Goal: Information Seeking & Learning: Find specific page/section

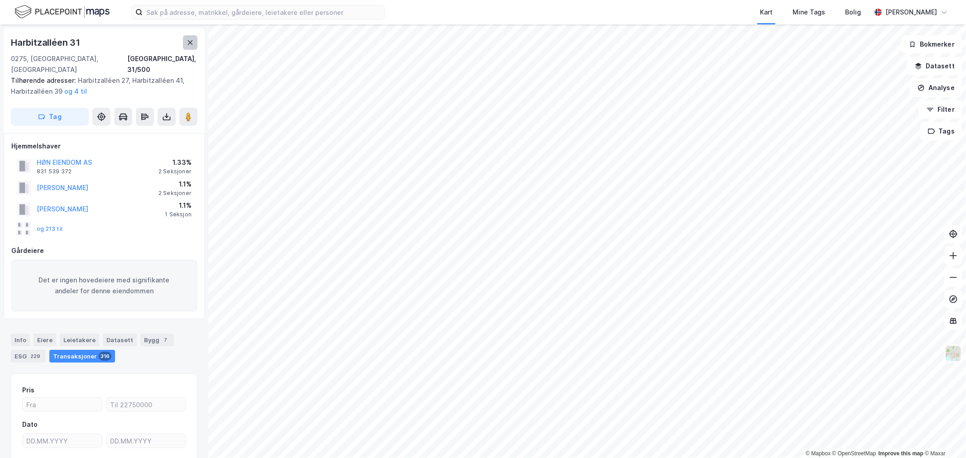
click at [196, 47] on button at bounding box center [190, 42] width 14 height 14
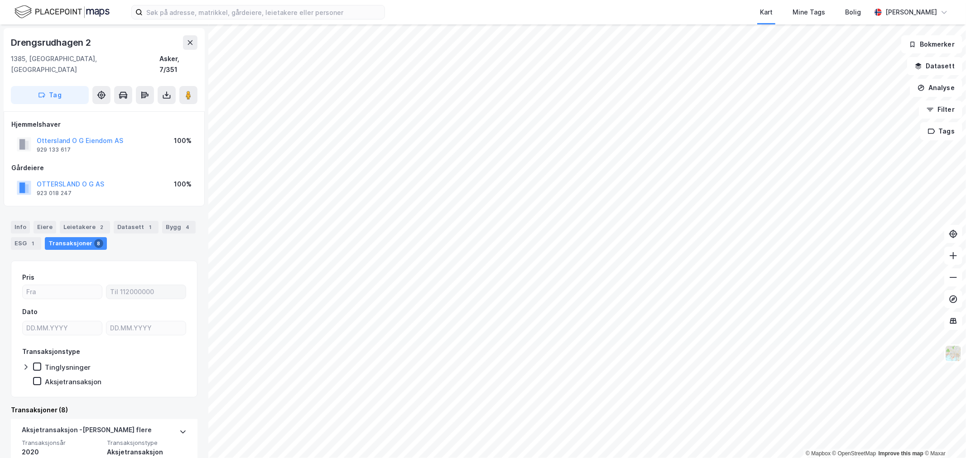
scroll to position [0, 0]
click at [75, 210] on div "Info Eiere Leietakere 2 Datasett 1 Bygg 4 ESG 1 Transaksjoner 8" at bounding box center [104, 231] width 208 height 43
click at [81, 221] on div "Leietakere 2" at bounding box center [85, 227] width 50 height 13
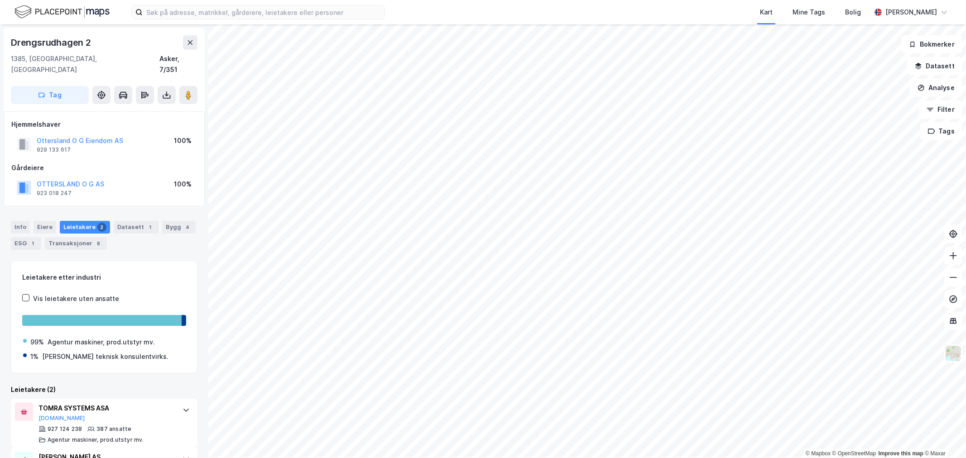
scroll to position [38, 0]
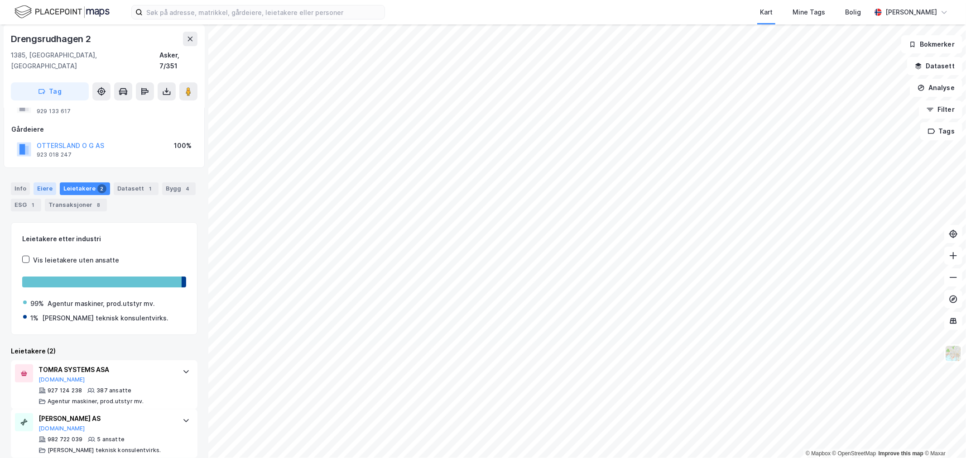
click at [44, 183] on div "Eiere" at bounding box center [45, 189] width 23 height 13
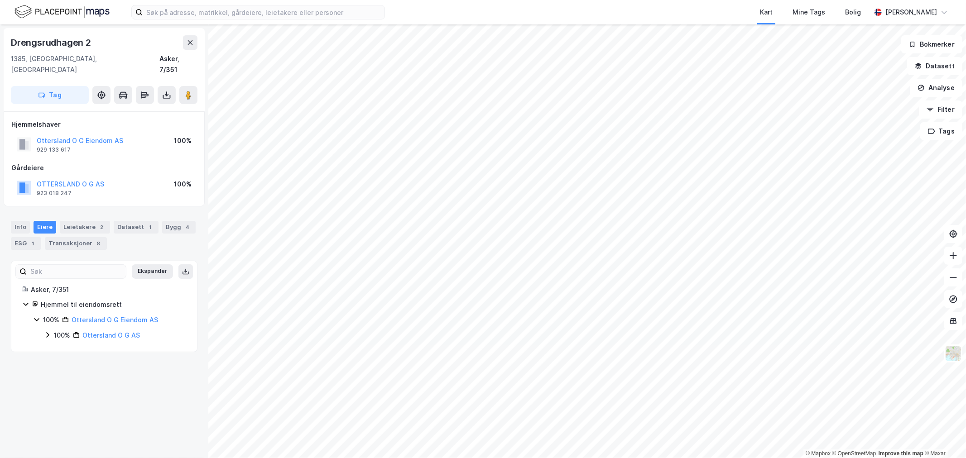
click at [82, 210] on div "Info Eiere Leietakere 2 Datasett 1 Bygg 4 ESG 1 Transaksjoner 8" at bounding box center [104, 231] width 208 height 43
click at [87, 221] on div "Leietakere 2" at bounding box center [85, 227] width 50 height 13
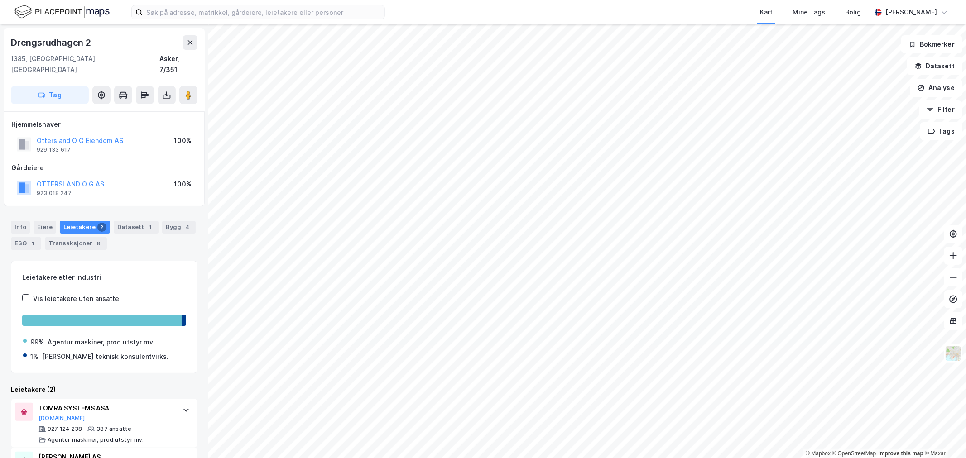
scroll to position [38, 0]
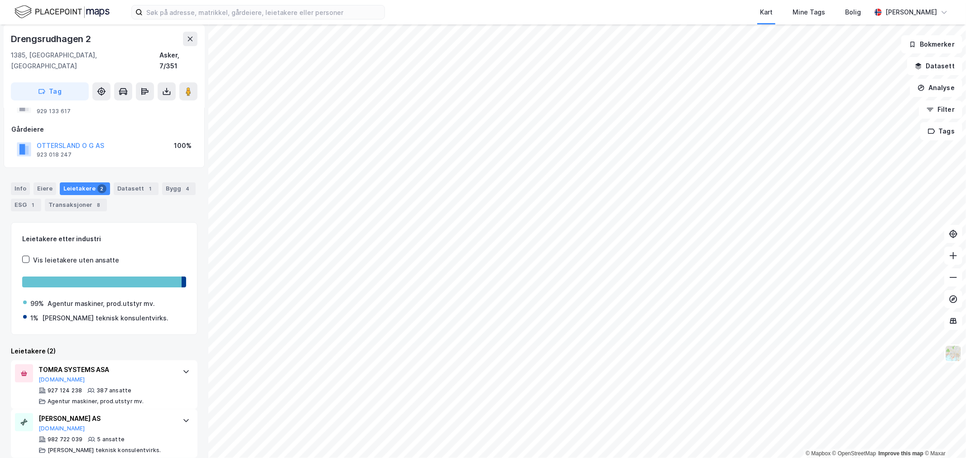
click at [41, 184] on div "Info Eiere Leietakere 2 Datasett 1 Bygg 4 ESG 1 Transaksjoner 8" at bounding box center [104, 197] width 187 height 29
click at [41, 183] on div "Eiere" at bounding box center [45, 189] width 23 height 13
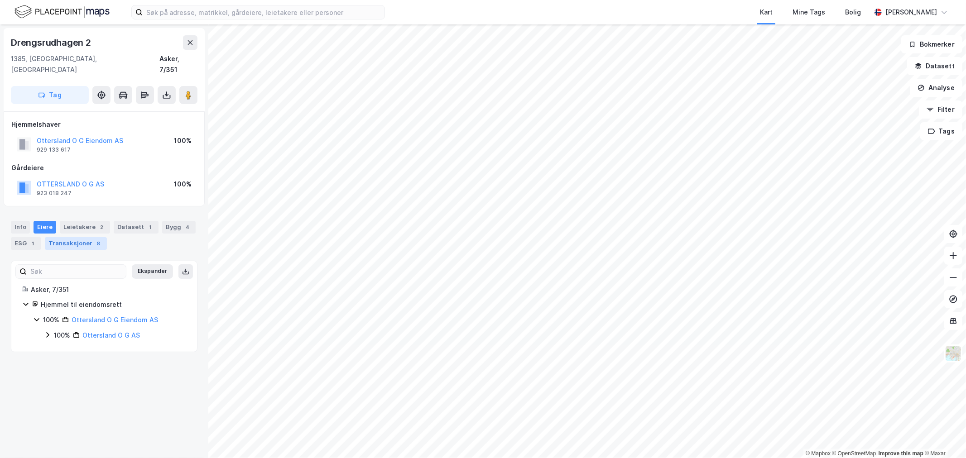
click at [82, 237] on div "Transaksjoner 8" at bounding box center [76, 243] width 62 height 13
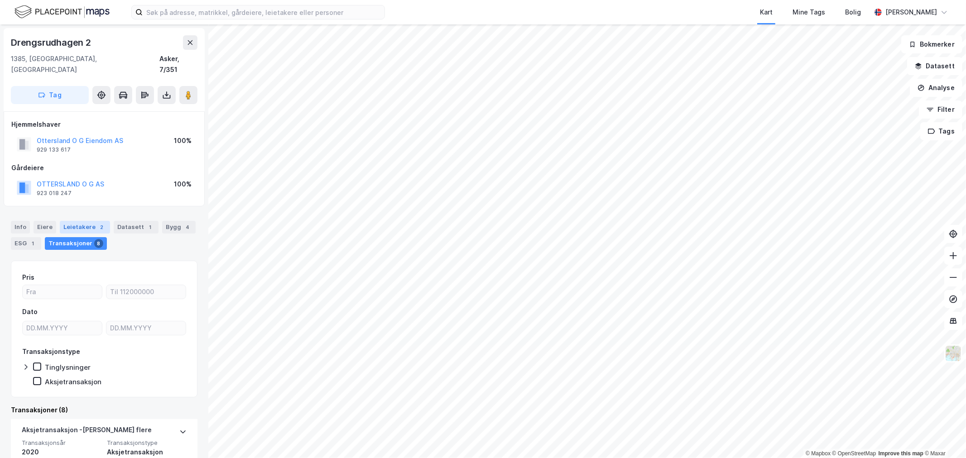
click at [80, 221] on div "Leietakere 2" at bounding box center [85, 227] width 50 height 13
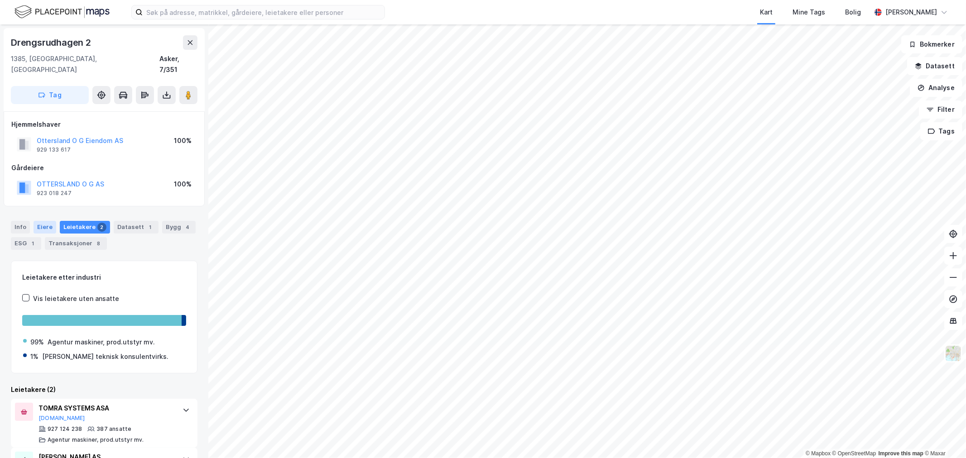
click at [42, 221] on div "Eiere" at bounding box center [45, 227] width 23 height 13
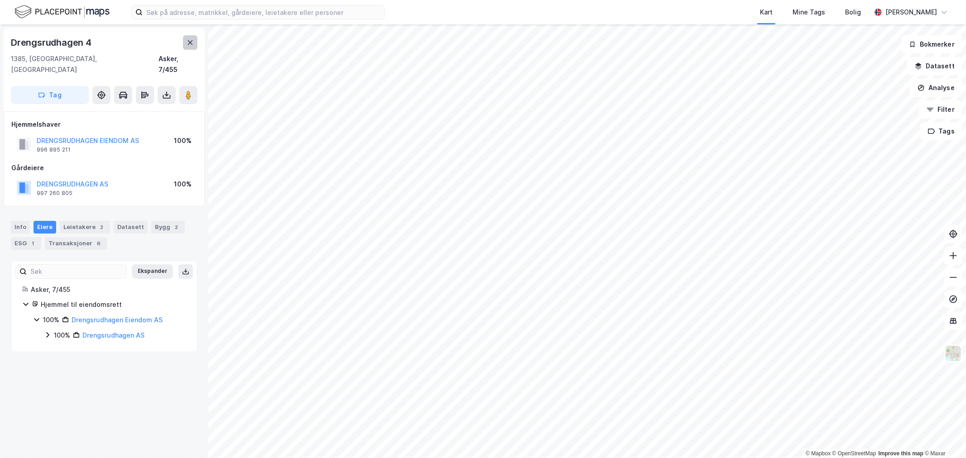
click at [189, 43] on icon at bounding box center [190, 42] width 7 height 7
click at [129, 221] on div "Datasett 1" at bounding box center [136, 227] width 45 height 13
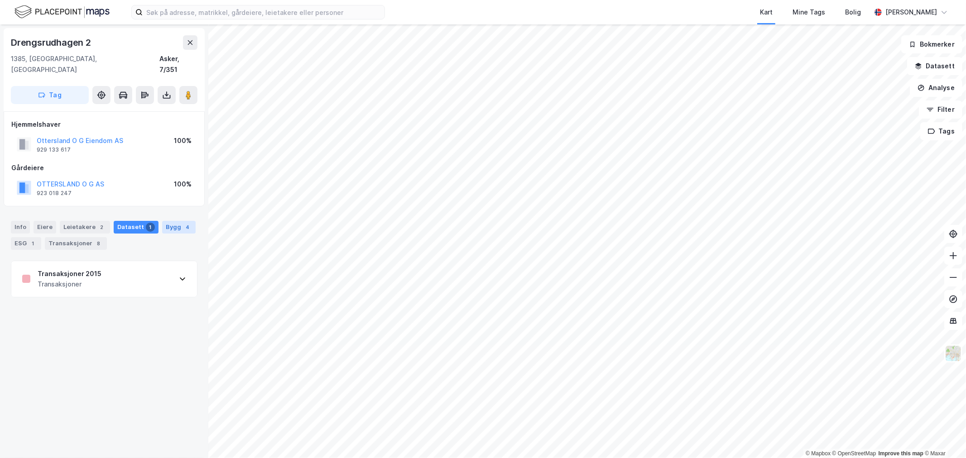
click at [162, 221] on div "Bygg 4" at bounding box center [179, 227] width 34 height 13
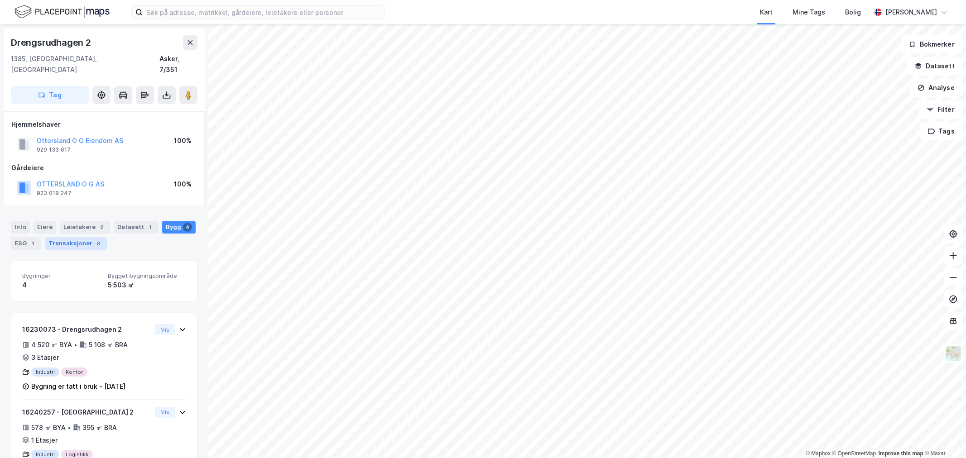
click at [68, 237] on div "Transaksjoner 8" at bounding box center [76, 243] width 62 height 13
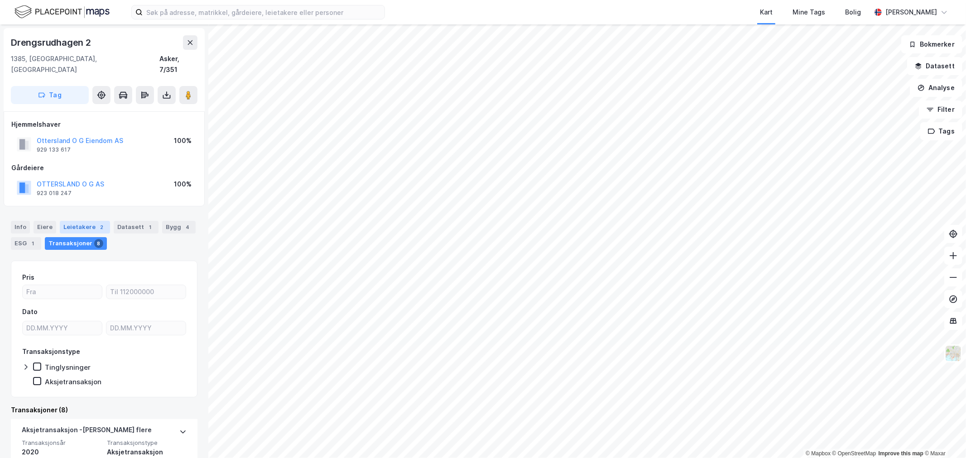
click at [89, 221] on div "Leietakere 2" at bounding box center [85, 227] width 50 height 13
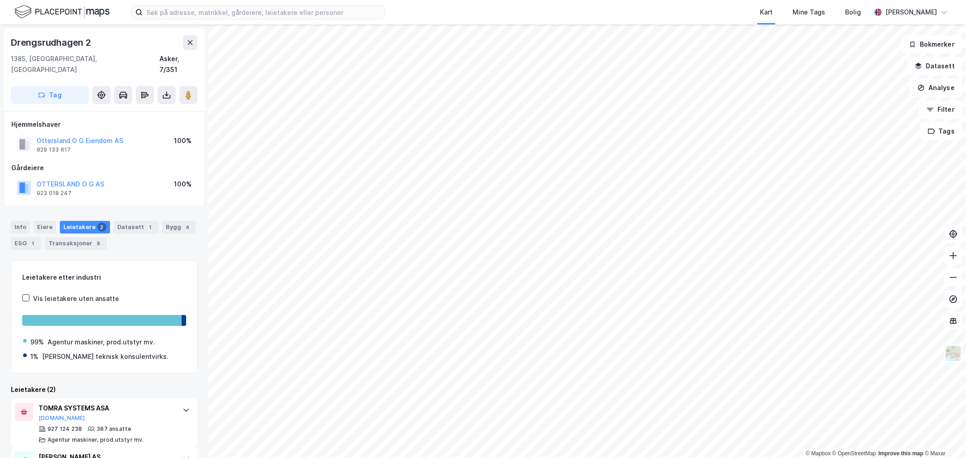
click at [44, 225] on div "Info Eiere Leietakere 2 Datasett 1 Bygg 4 ESG 1 Transaksjoner 8" at bounding box center [104, 235] width 187 height 29
click at [47, 221] on div "Eiere" at bounding box center [45, 227] width 23 height 13
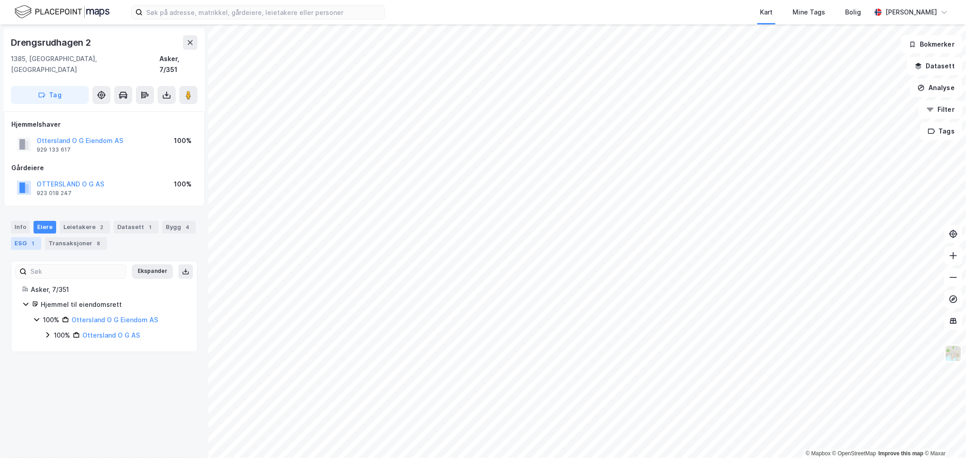
click at [17, 237] on div "ESG 1" at bounding box center [26, 243] width 30 height 13
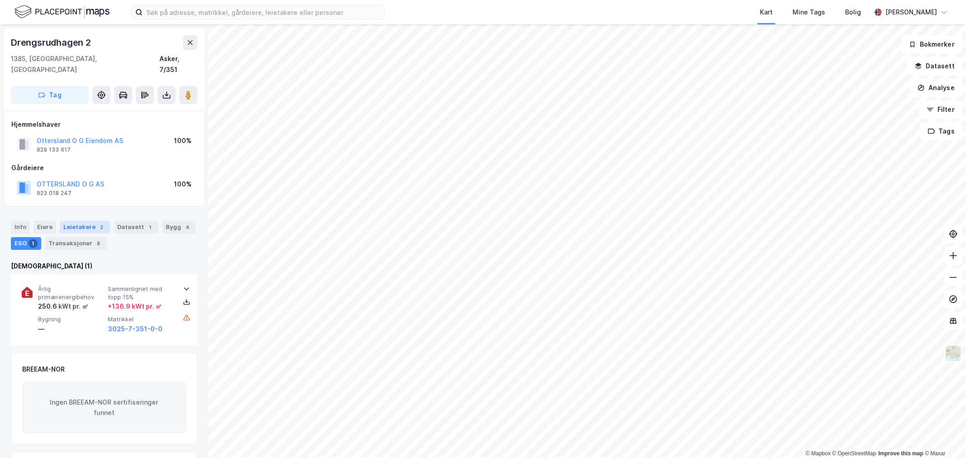
click at [97, 223] on div "2" at bounding box center [101, 227] width 9 height 9
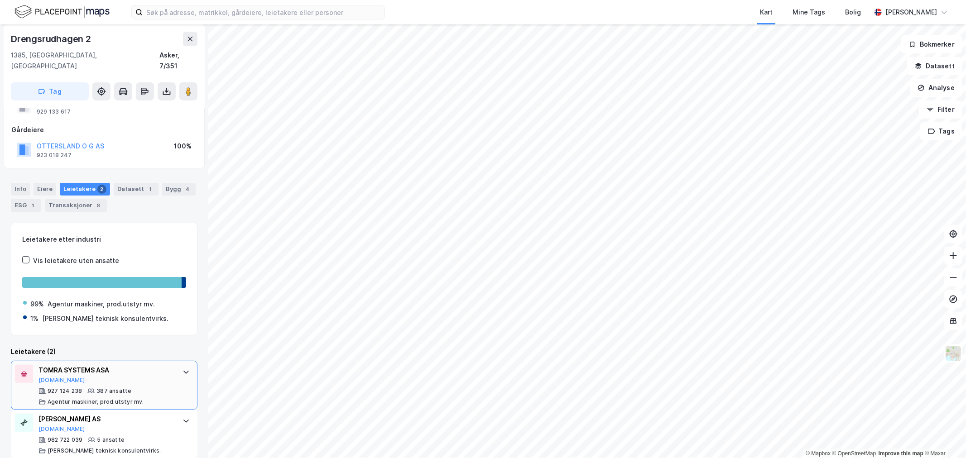
scroll to position [38, 0]
click at [125, 183] on div "Datasett 1" at bounding box center [136, 189] width 45 height 13
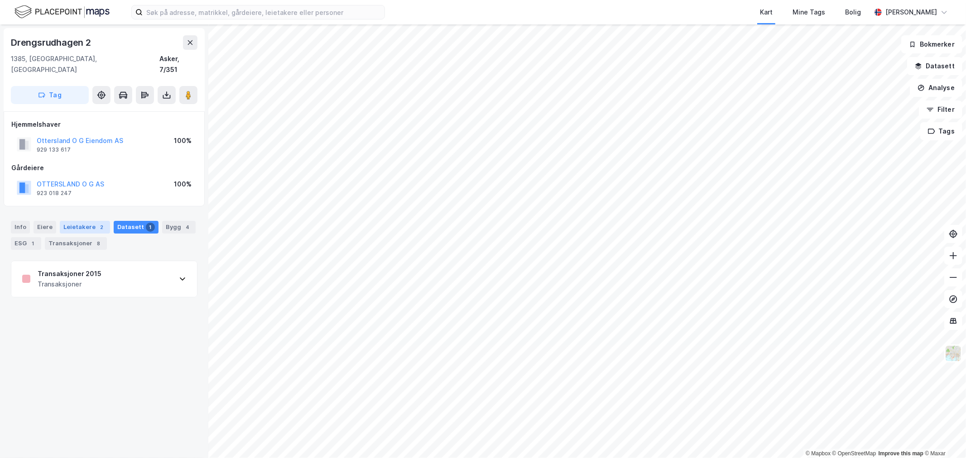
click at [80, 221] on div "Leietakere 2" at bounding box center [85, 227] width 50 height 13
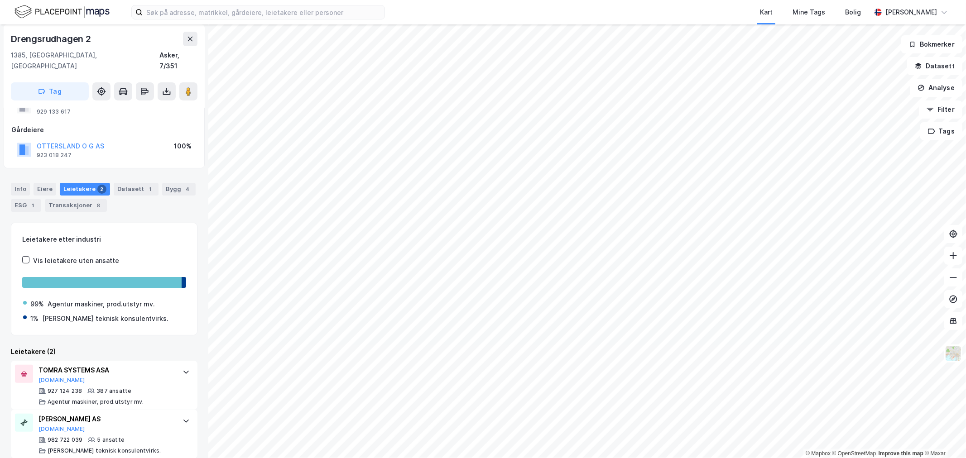
scroll to position [38, 0]
click at [183, 368] on icon at bounding box center [186, 371] width 7 height 7
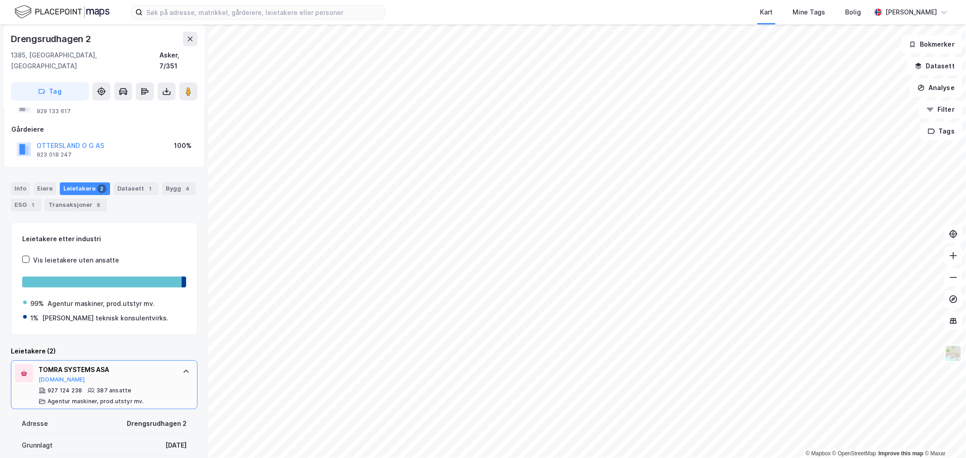
click at [183, 365] on div at bounding box center [186, 372] width 14 height 14
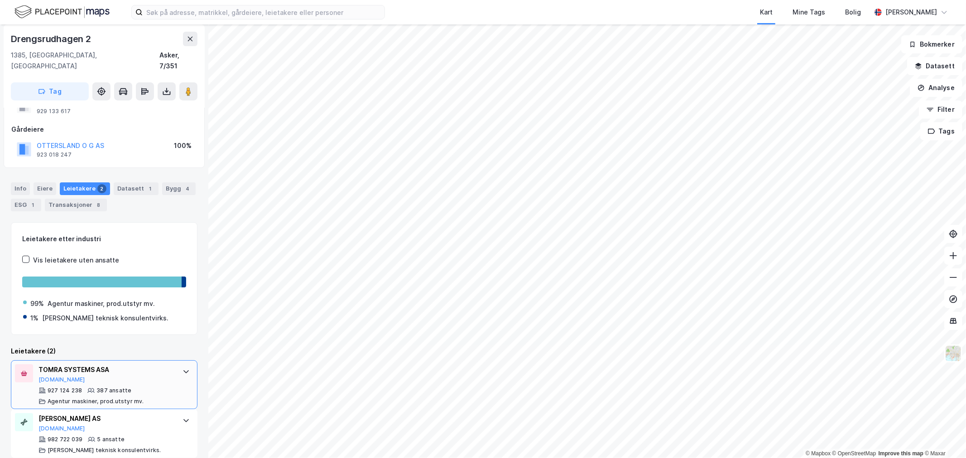
click at [179, 365] on div at bounding box center [186, 372] width 14 height 14
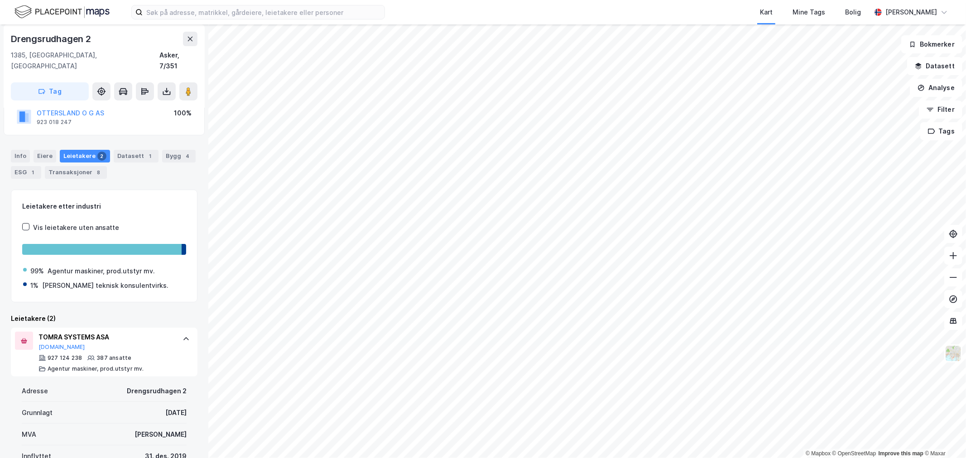
scroll to position [71, 0]
click at [183, 336] on icon at bounding box center [186, 339] width 7 height 7
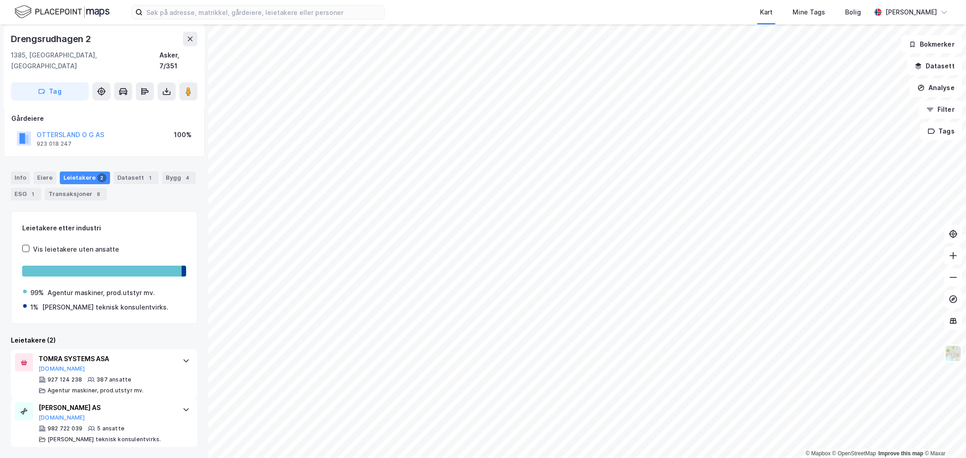
scroll to position [38, 0]
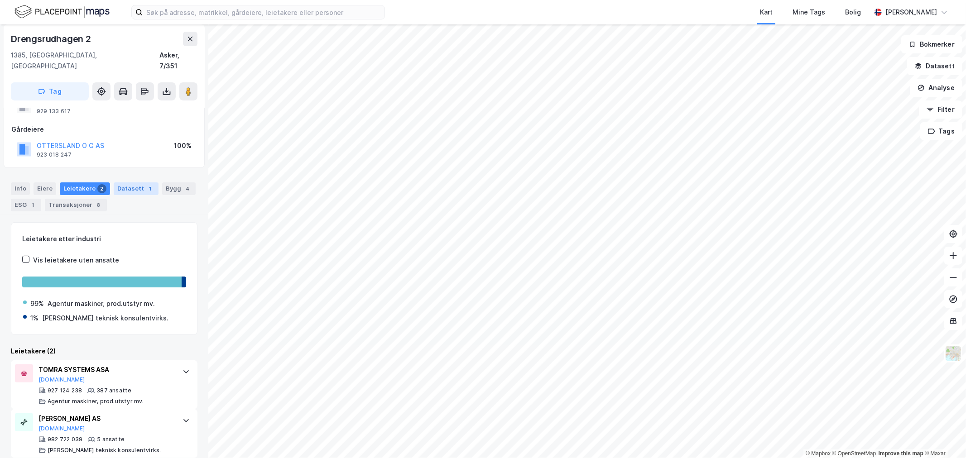
click at [134, 183] on div "Datasett 1" at bounding box center [136, 189] width 45 height 13
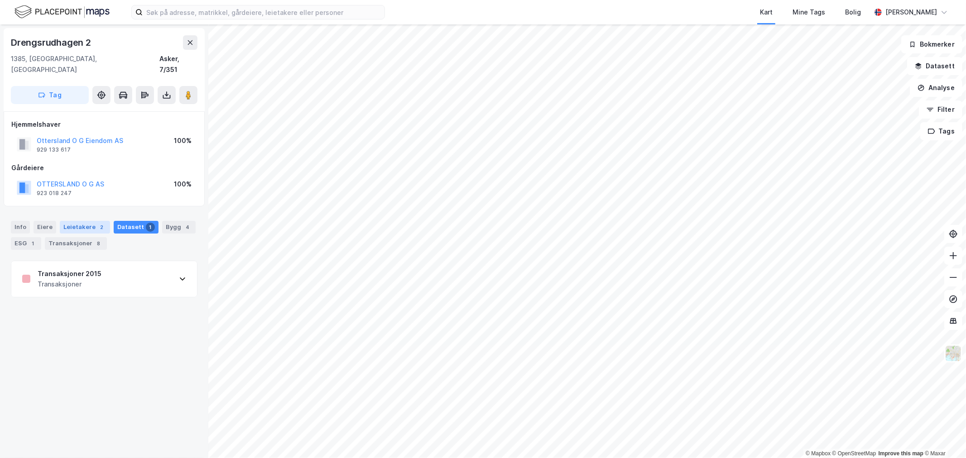
click at [82, 221] on div "Leietakere 2" at bounding box center [85, 227] width 50 height 13
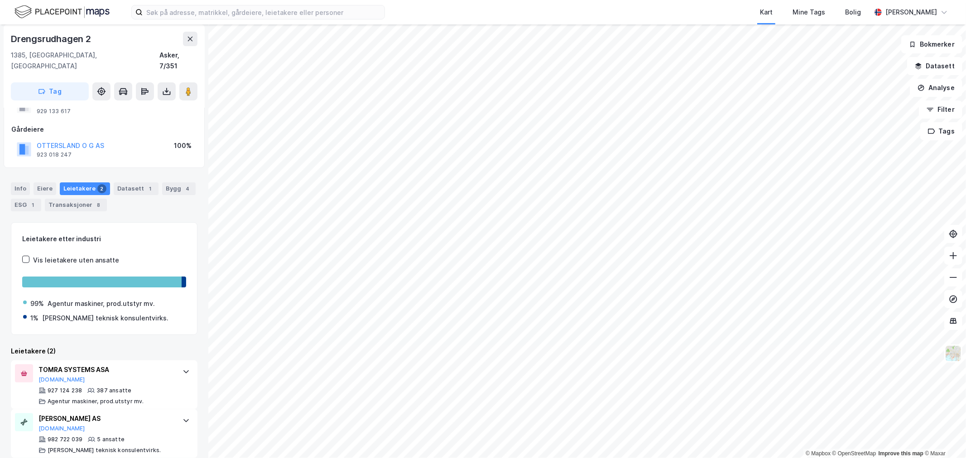
scroll to position [38, 0]
drag, startPoint x: 175, startPoint y: 169, endPoint x: 176, endPoint y: 174, distance: 5.1
click at [176, 174] on div "Info Eiere Leietakere 2 Datasett 1 Bygg 4 ESG 1 Transaksjoner 8" at bounding box center [104, 193] width 208 height 43
click at [183, 184] on div "4" at bounding box center [187, 188] width 9 height 9
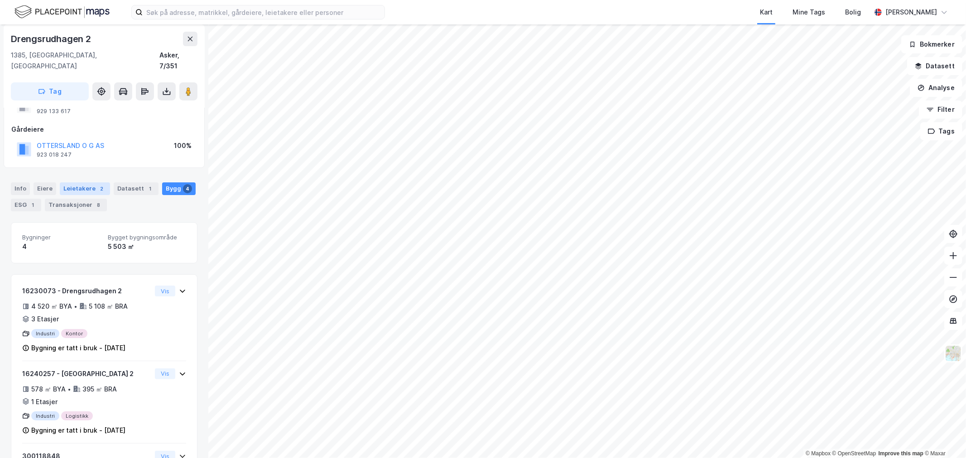
click at [74, 183] on div "Leietakere 2" at bounding box center [85, 189] width 50 height 13
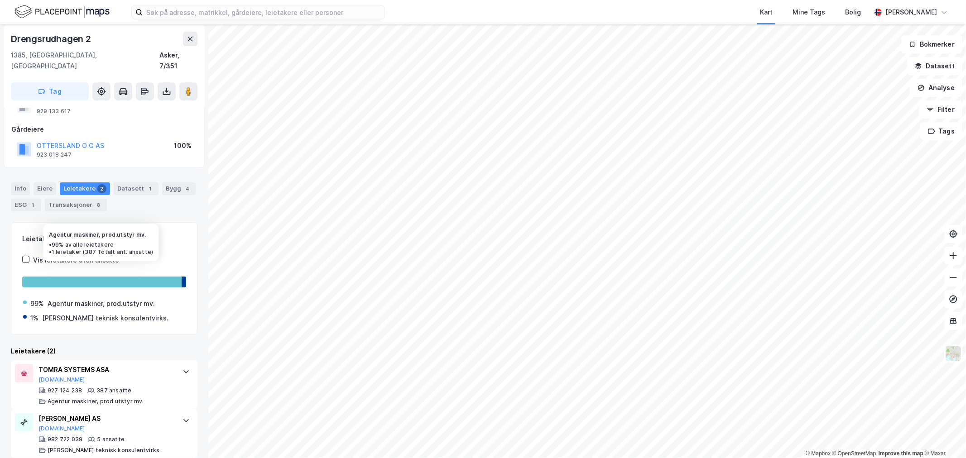
scroll to position [38, 0]
click at [179, 365] on div at bounding box center [186, 372] width 14 height 14
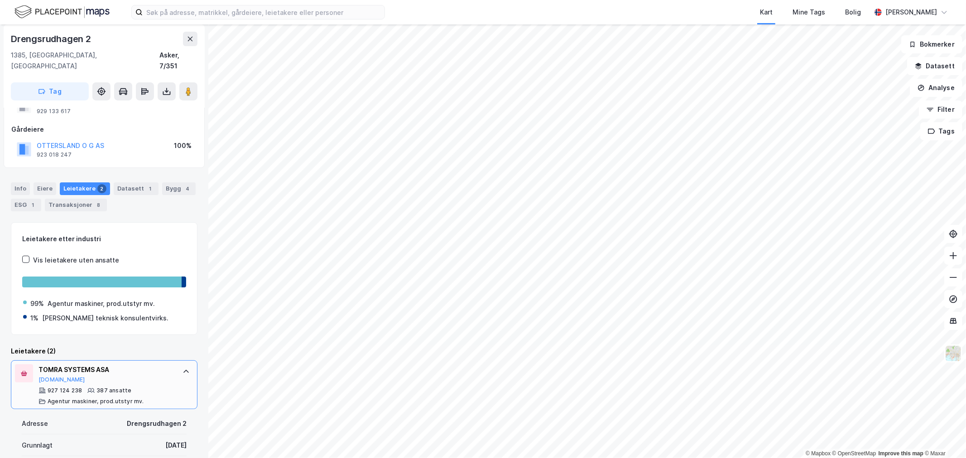
click at [179, 365] on div at bounding box center [186, 372] width 14 height 14
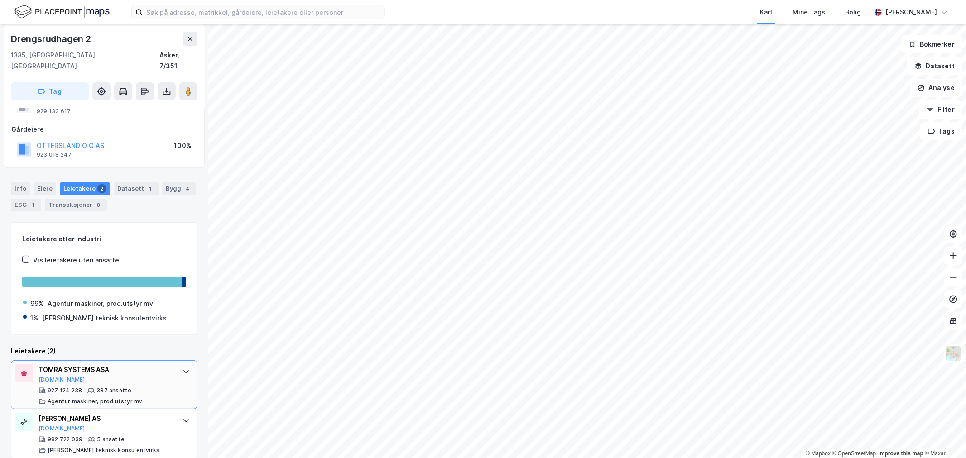
click at [83, 365] on div "TOMRA SYSTEMS ASA" at bounding box center [105, 370] width 135 height 11
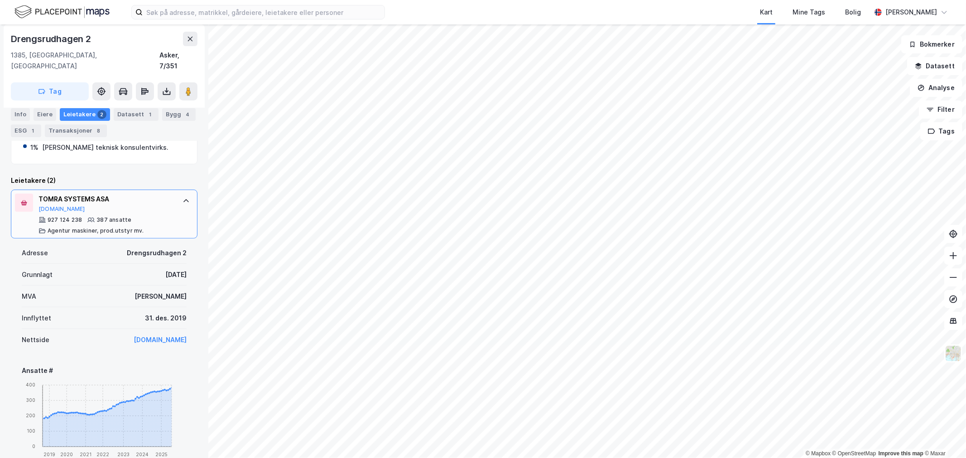
scroll to position [209, 0]
click at [159, 336] on link "[DOMAIN_NAME]" at bounding box center [160, 340] width 53 height 8
click at [183, 194] on div at bounding box center [186, 201] width 14 height 14
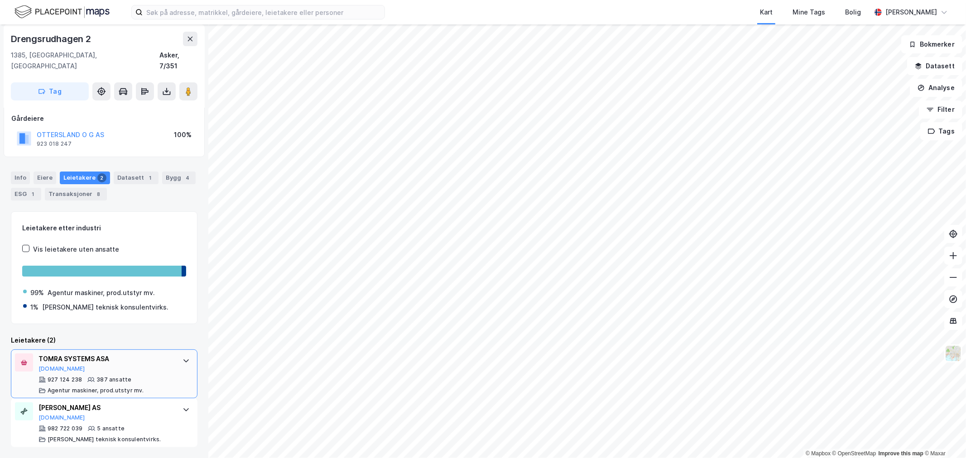
scroll to position [38, 0]
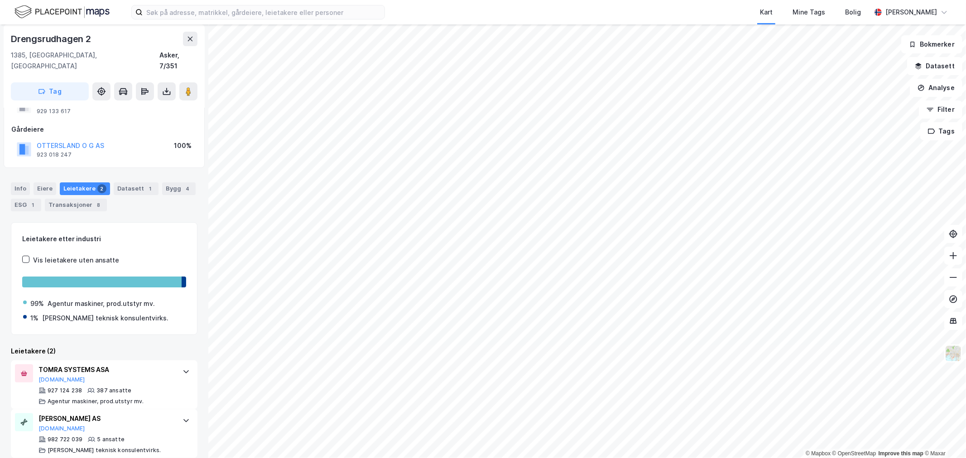
click at [175, 207] on div "Info [PERSON_NAME] 2 Datasett 1 Bygg 4 ESG 1 Transaksjoner 8 Leietakere etter i…" at bounding box center [104, 315] width 187 height 287
click at [16, 199] on div "ESG 1" at bounding box center [26, 205] width 30 height 13
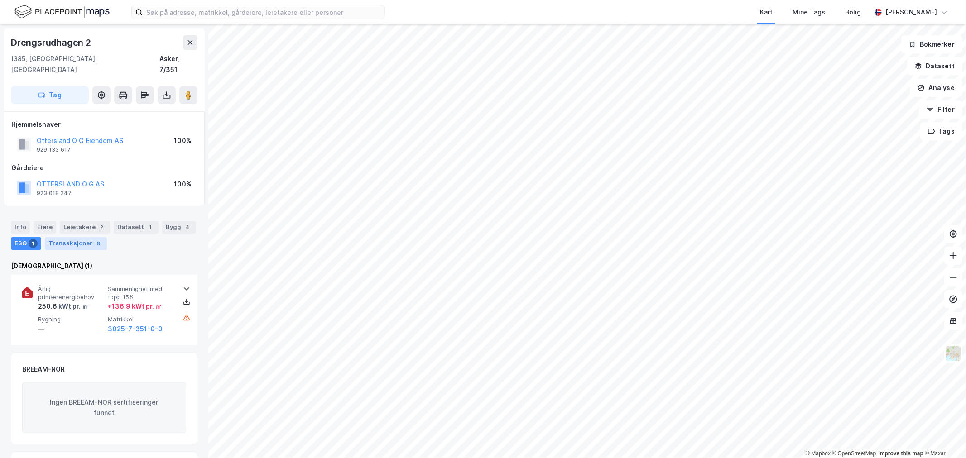
click at [69, 237] on div "Transaksjoner 8" at bounding box center [76, 243] width 62 height 13
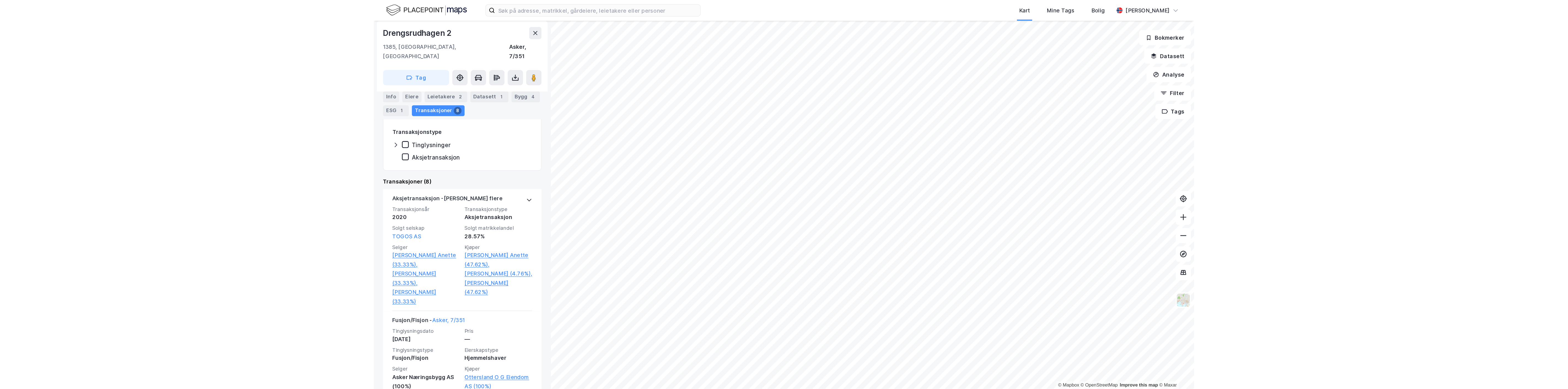
scroll to position [120, 0]
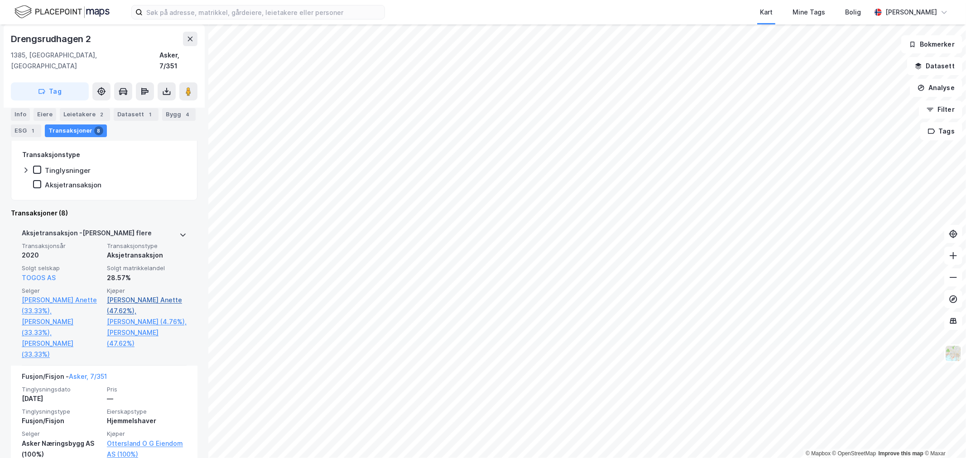
click at [123, 295] on link "[PERSON_NAME] Anette (47.62%)," at bounding box center [147, 306] width 80 height 22
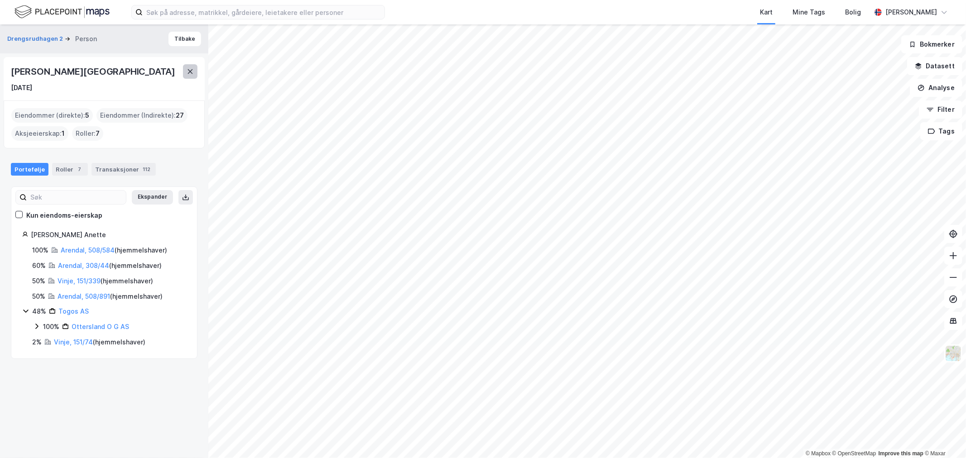
click at [191, 70] on icon at bounding box center [190, 71] width 5 height 5
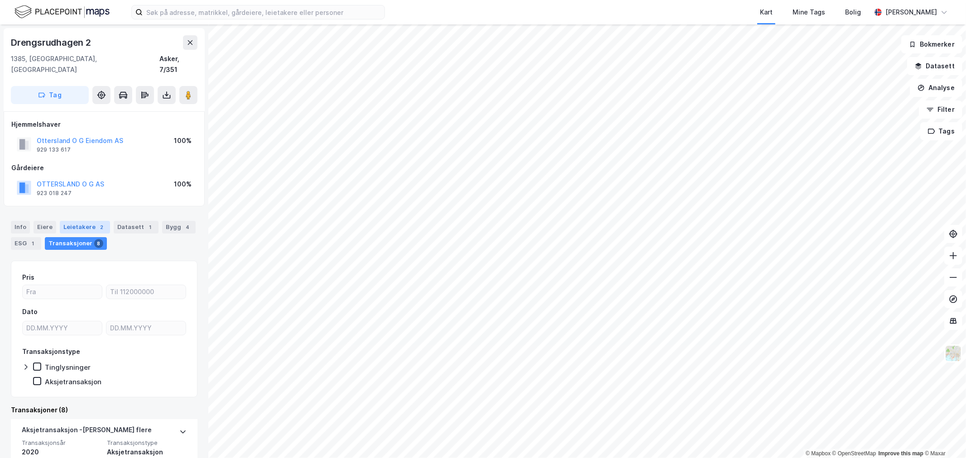
click at [84, 221] on div "Leietakere 2" at bounding box center [85, 227] width 50 height 13
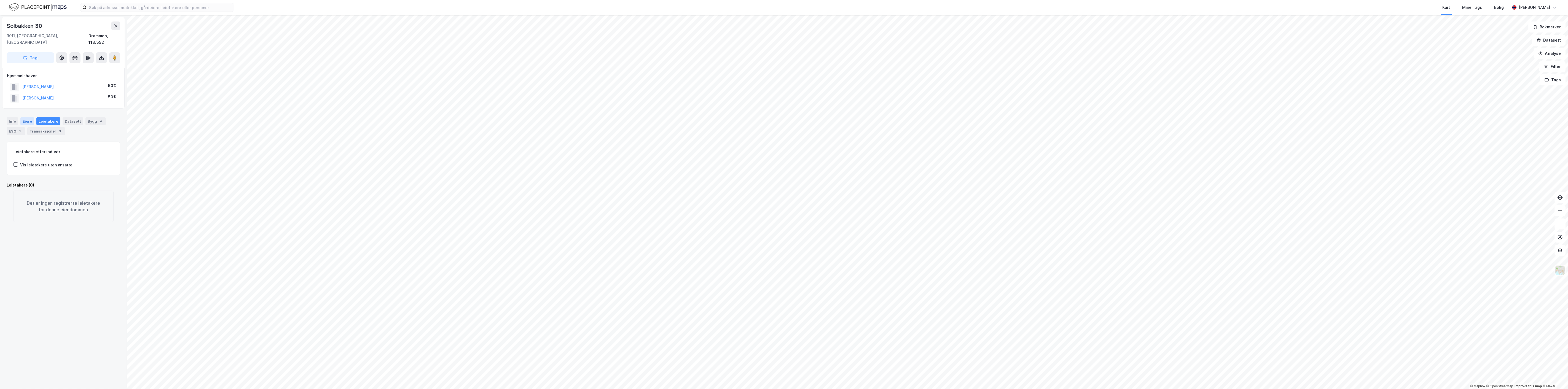
click at [23, 117] on div "Eiere" at bounding box center [27, 121] width 14 height 8
click at [48, 127] on div "Transaksjoner 3" at bounding box center [46, 131] width 38 height 8
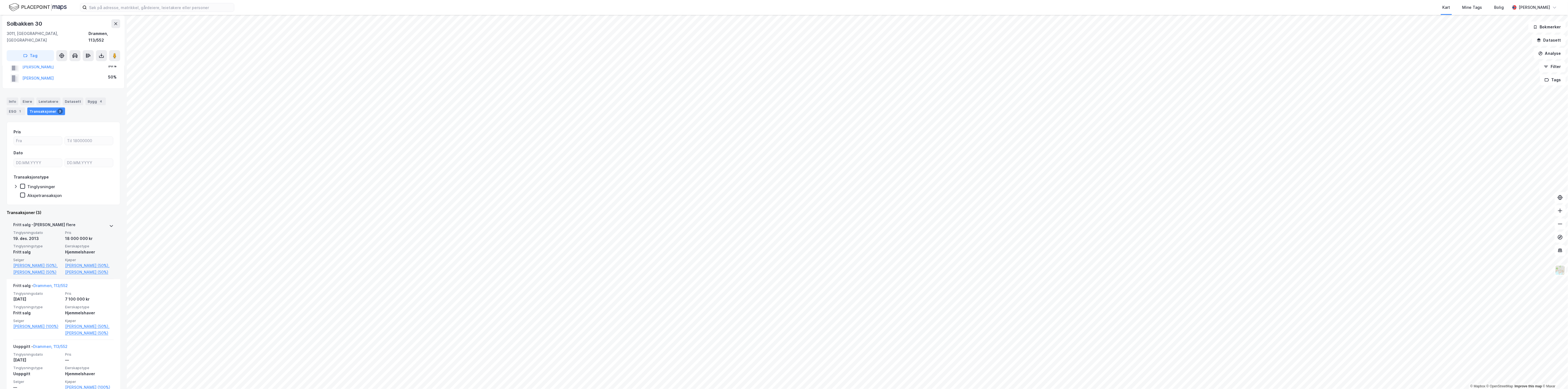
scroll to position [44, 0]
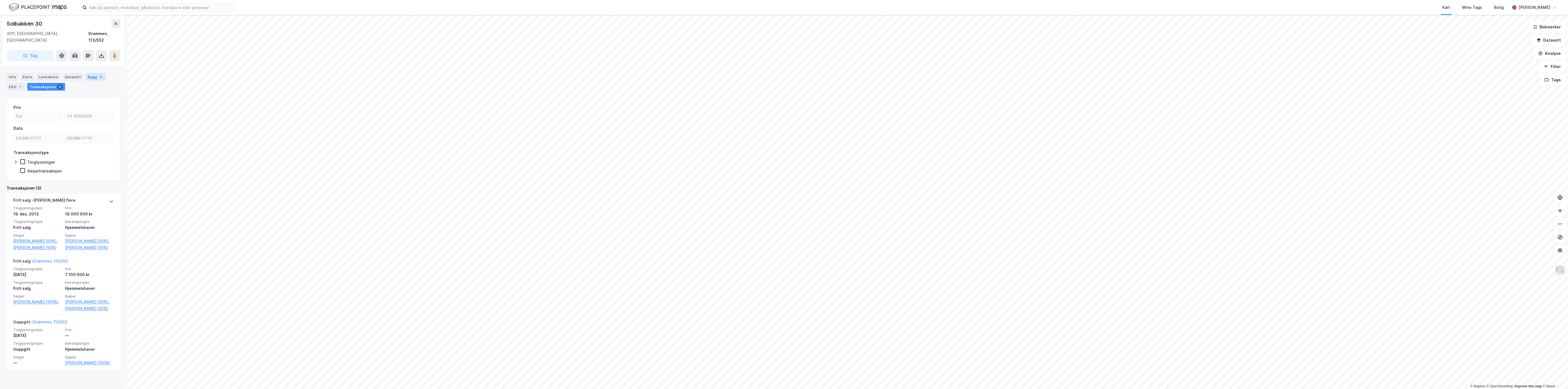
click at [85, 73] on div "Bygg 4" at bounding box center [96, 77] width 21 height 8
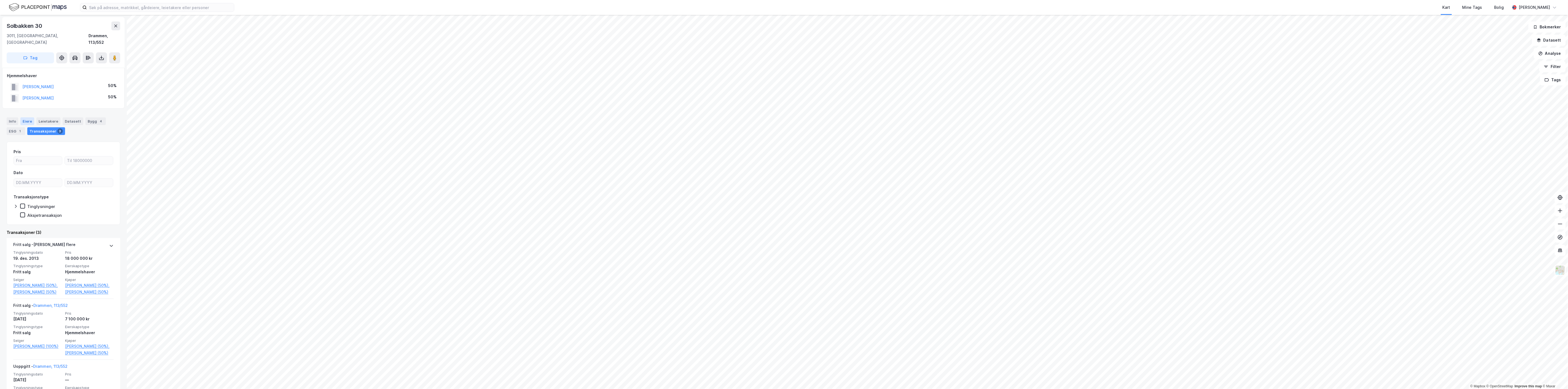
click at [23, 117] on div "Eiere" at bounding box center [27, 121] width 14 height 8
click at [46, 127] on div "Transaksjoner 3" at bounding box center [46, 131] width 38 height 8
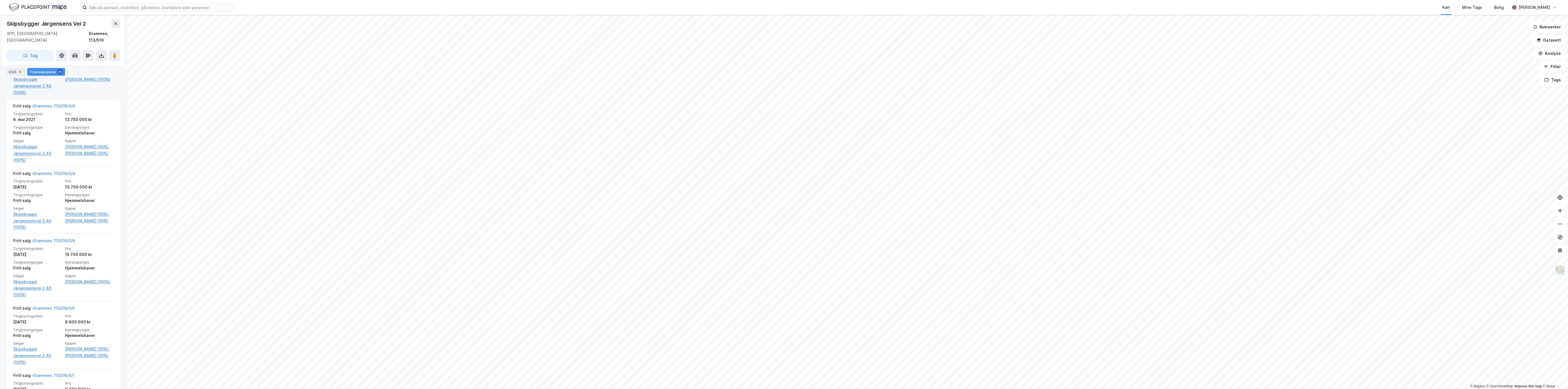
scroll to position [552, 0]
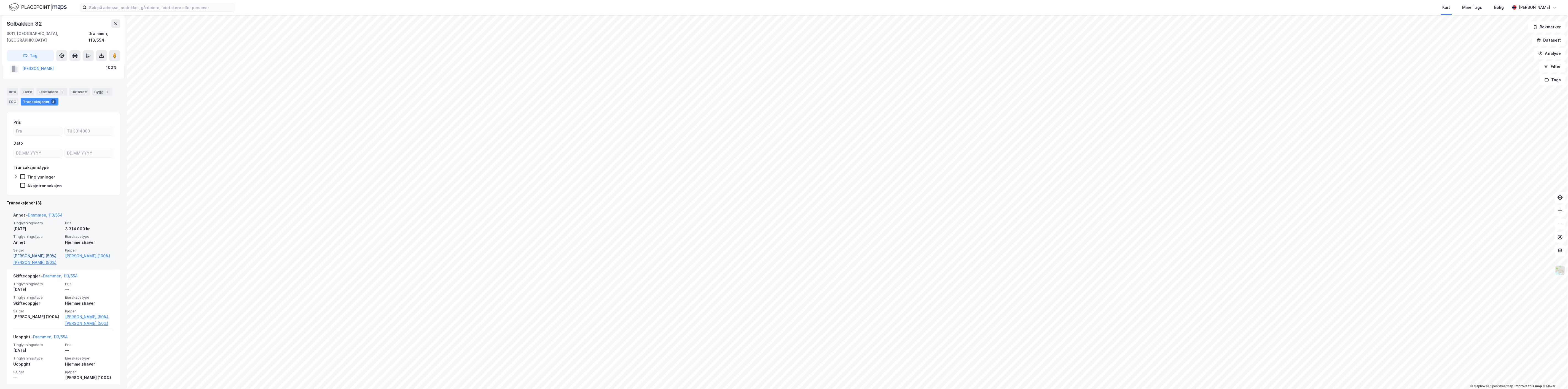
scroll to position [26, 0]
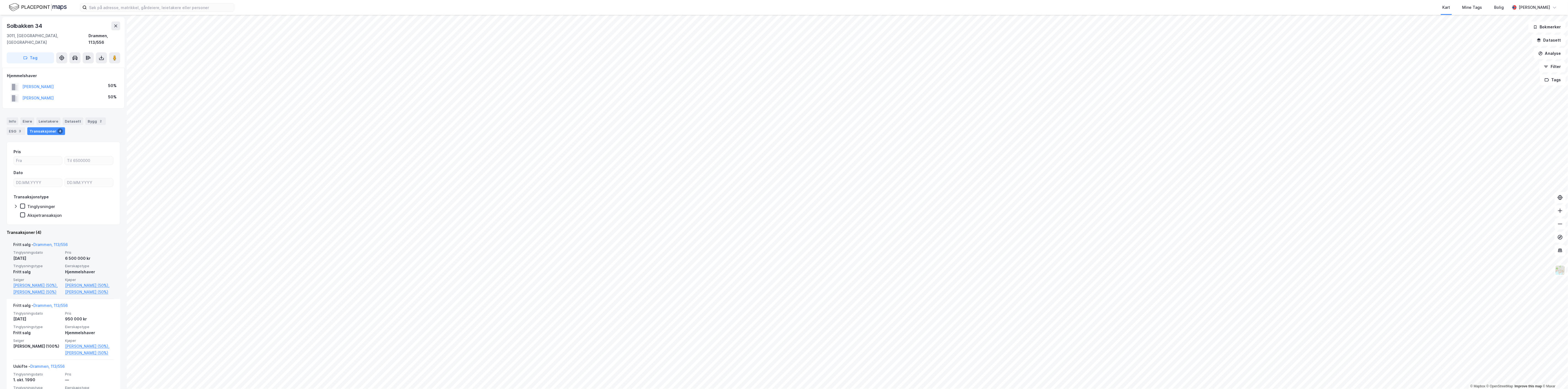
scroll to position [30, 0]
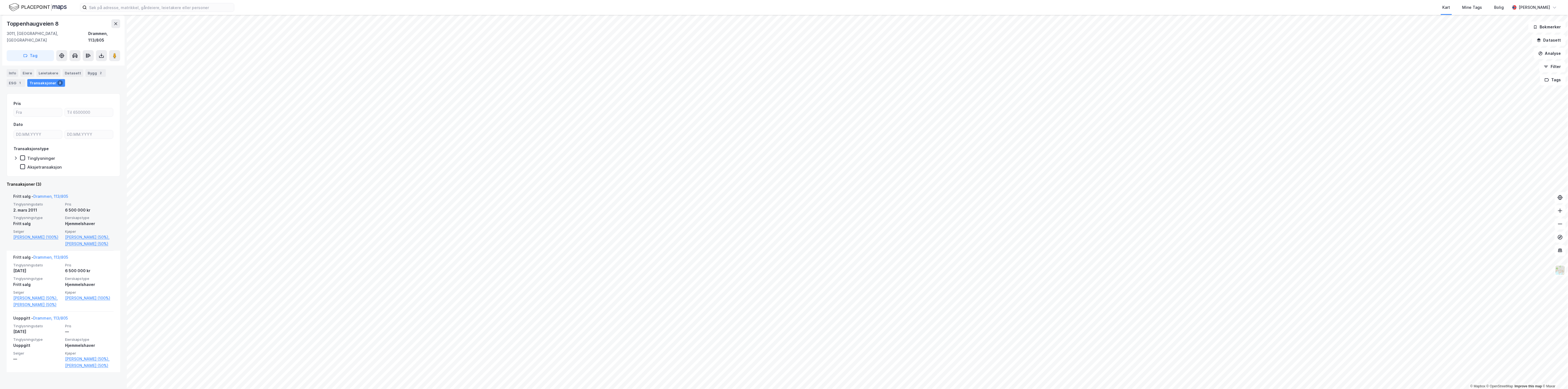
scroll to position [51, 0]
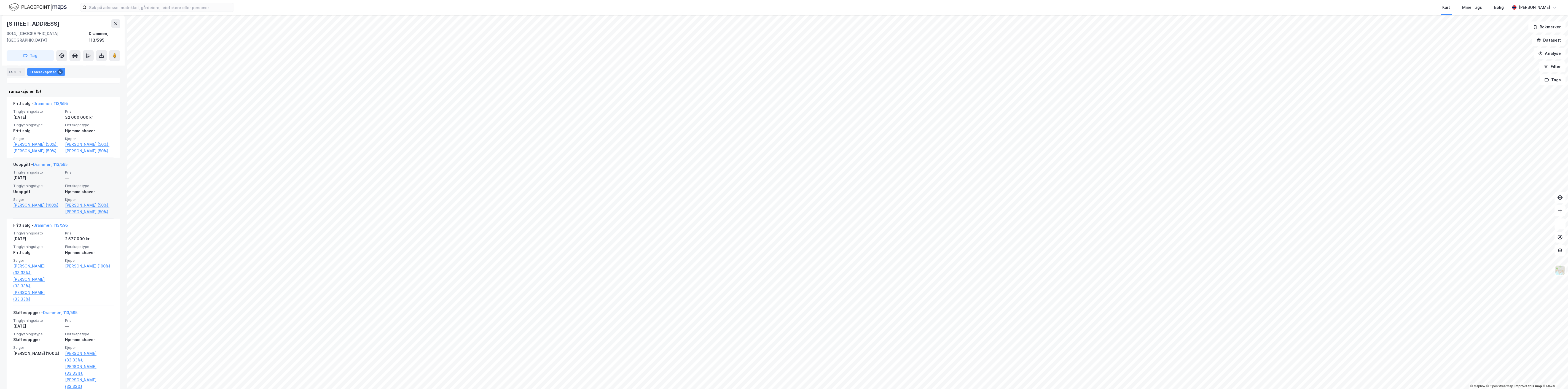
scroll to position [214, 0]
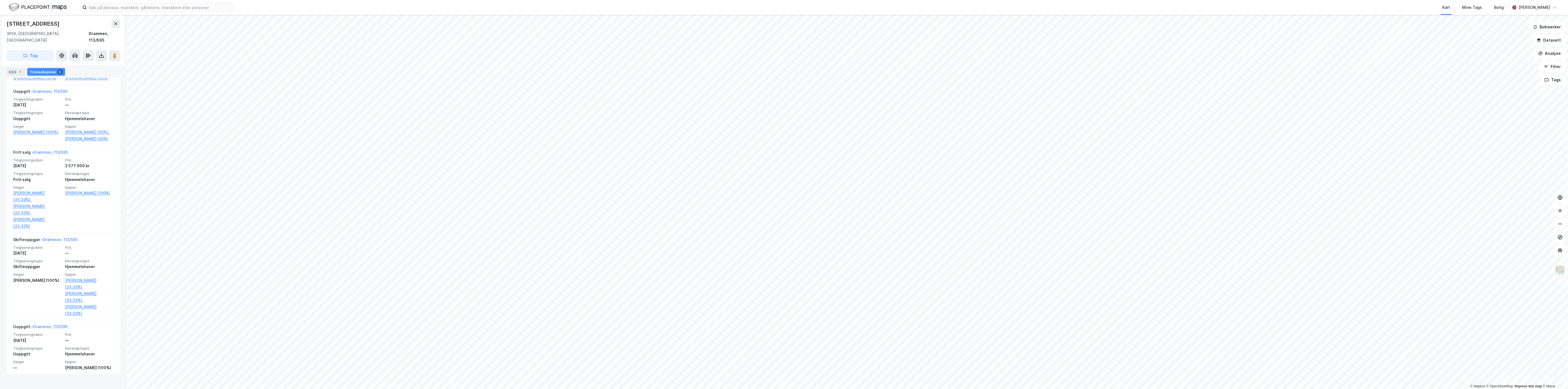
click at [530, 10] on div "Kart Mine Tags Bolig [PERSON_NAME] © Mapbox © OpenStreetMap Improve this map © …" at bounding box center [784, 194] width 1568 height 389
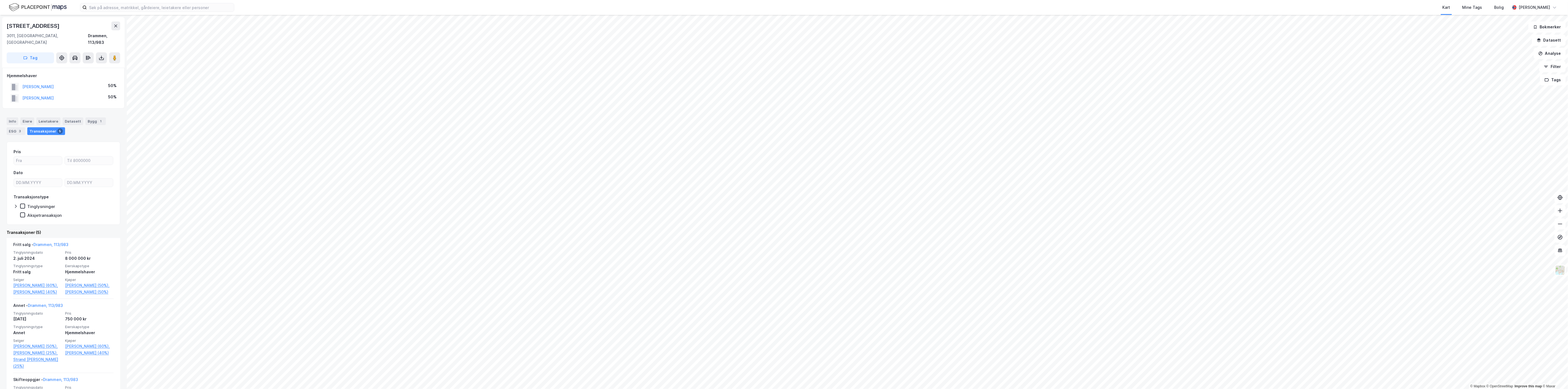
click at [578, 279] on html "Kart Mine Tags Bolig [PERSON_NAME] © Mapbox © OpenStreetMap Improve this map © …" at bounding box center [784, 194] width 1568 height 389
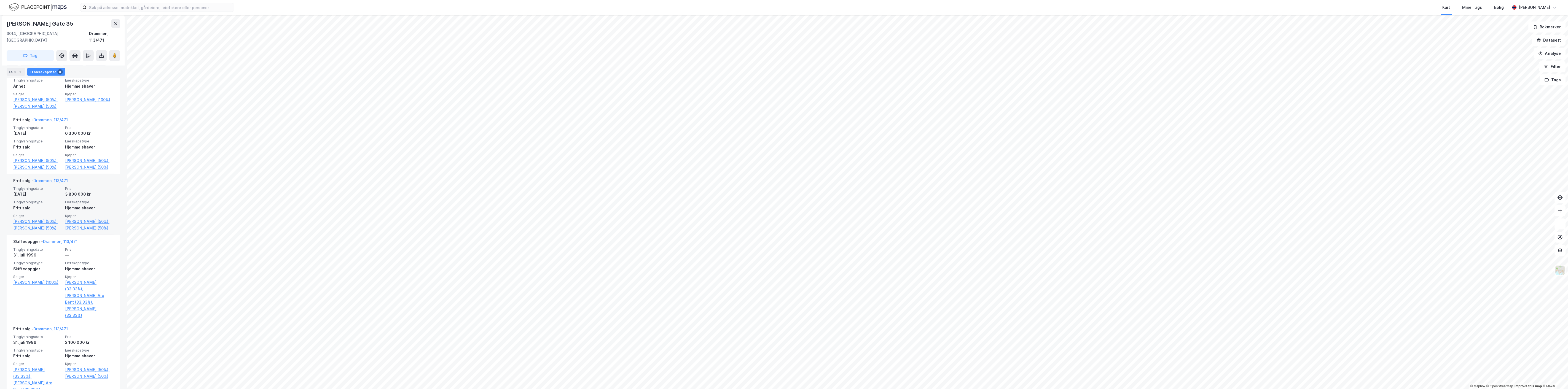
scroll to position [276, 0]
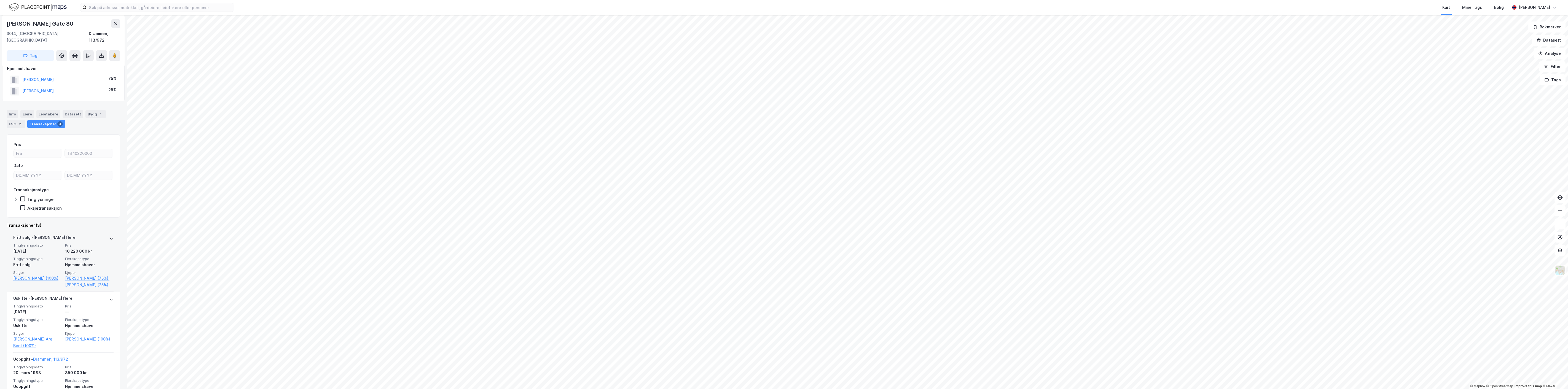
scroll to position [38, 0]
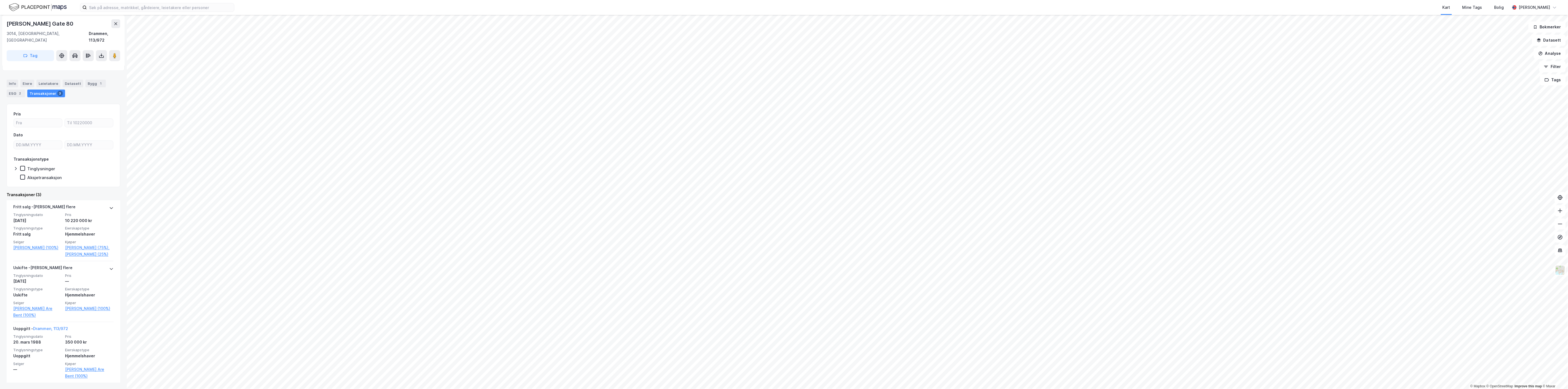
click at [588, 0] on html "Kart Mine Tags Bolig [PERSON_NAME] © Mapbox © OpenStreetMap Improve this map © …" at bounding box center [784, 194] width 1568 height 389
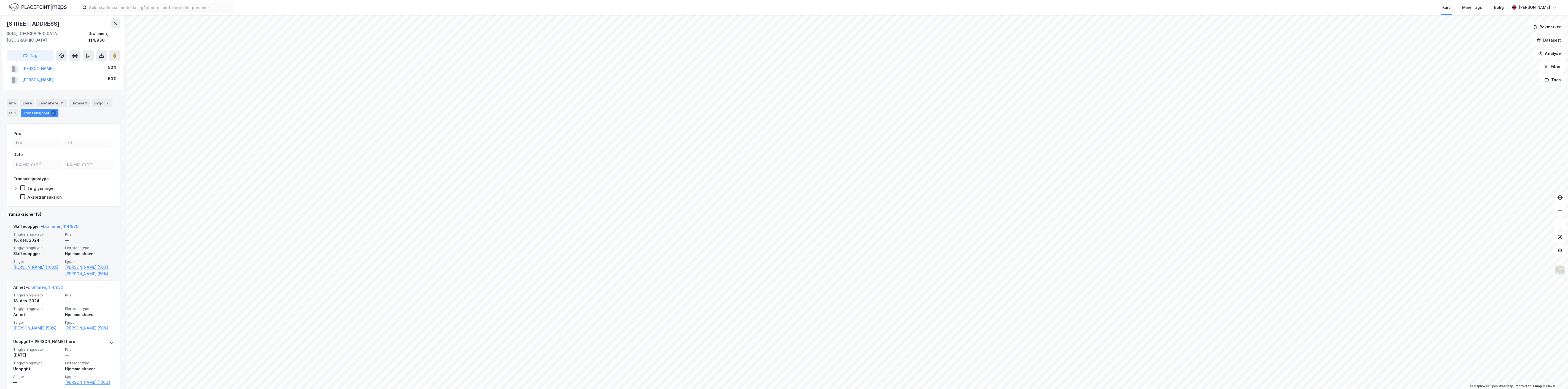
scroll to position [38, 0]
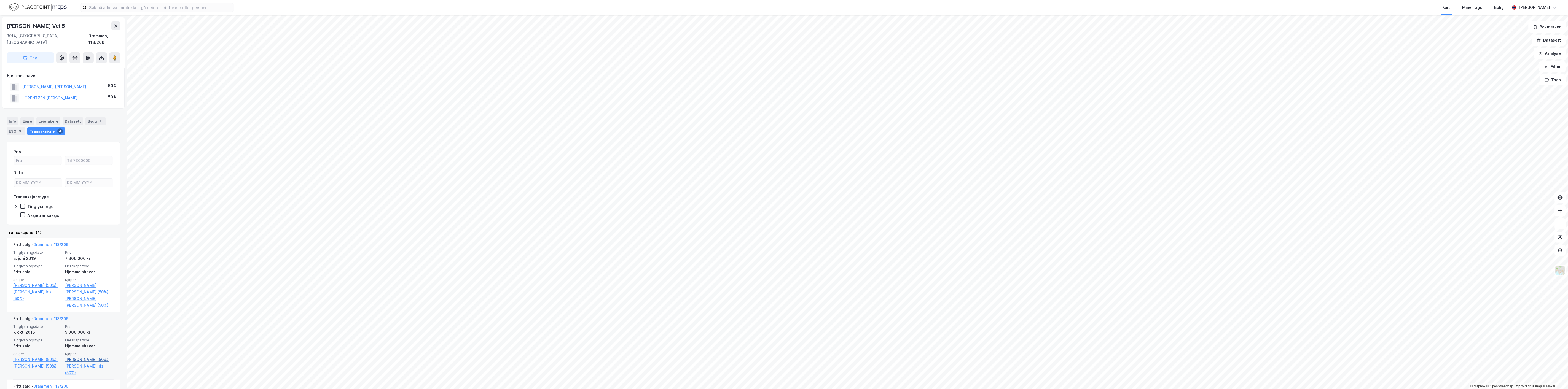
scroll to position [131, 0]
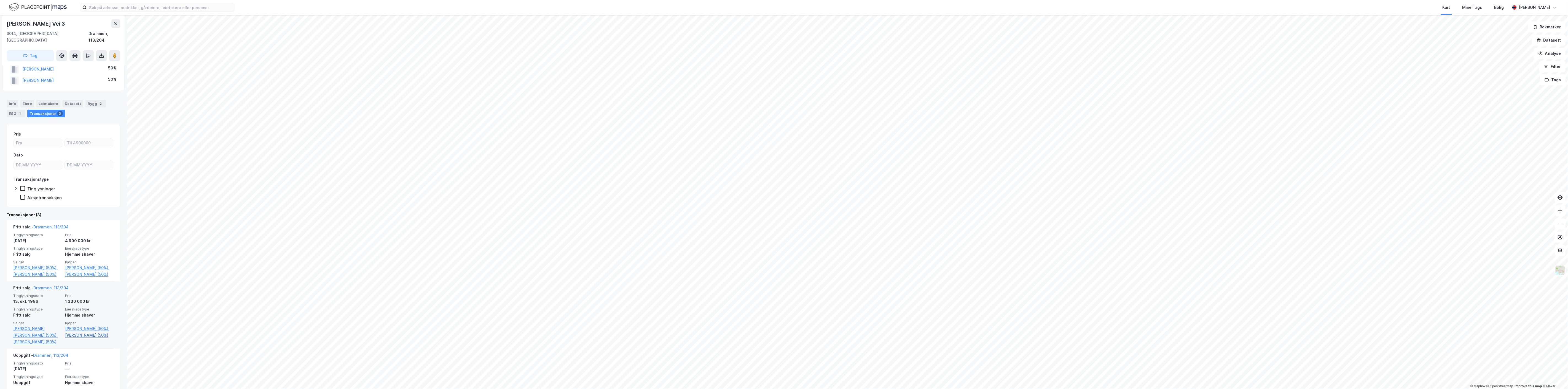
scroll to position [51, 0]
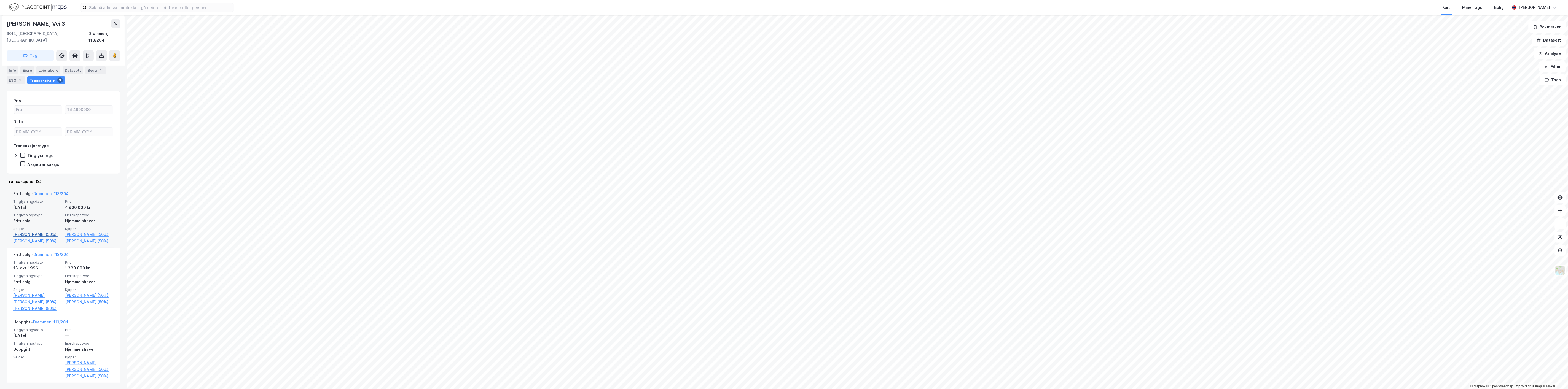
click at [21, 231] on link "[PERSON_NAME] (50%)," at bounding box center [38, 234] width 49 height 7
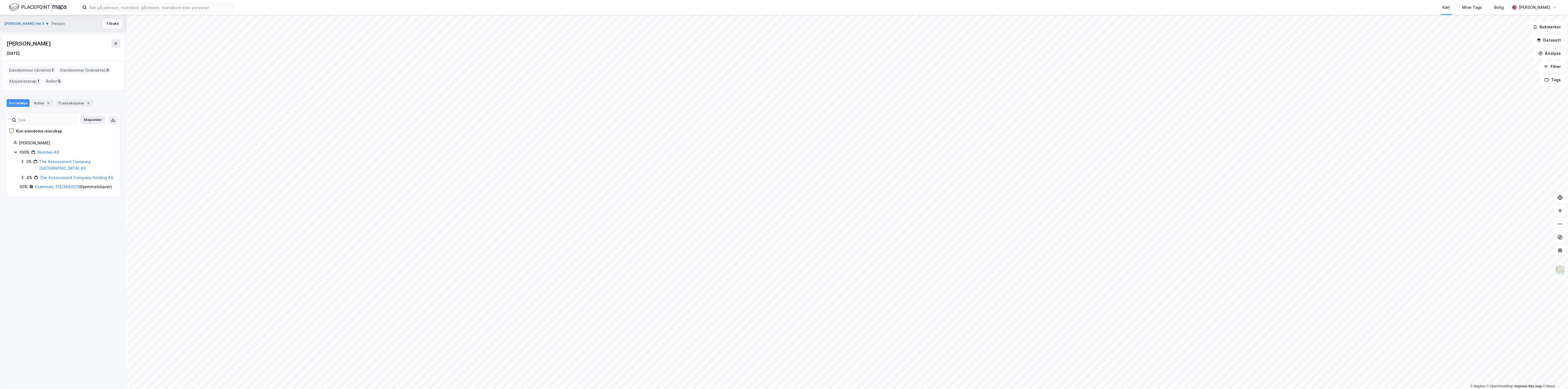
click at [35, 71] on div "Eiendommer (direkte) : 1" at bounding box center [31, 70] width 49 height 9
click at [55, 187] on link "Drammen, 114/384/0/19" at bounding box center [58, 187] width 45 height 5
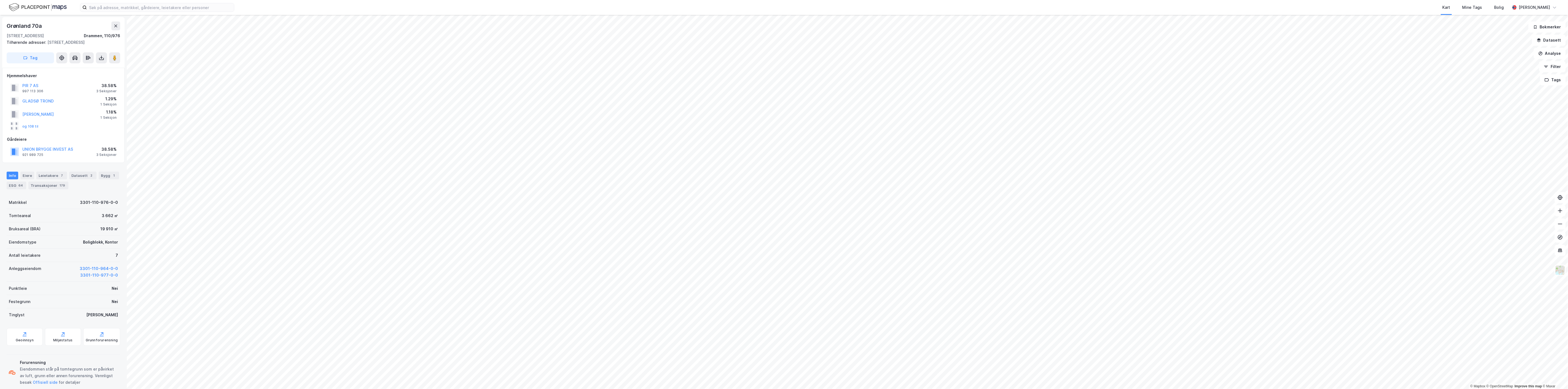
scroll to position [51, 0]
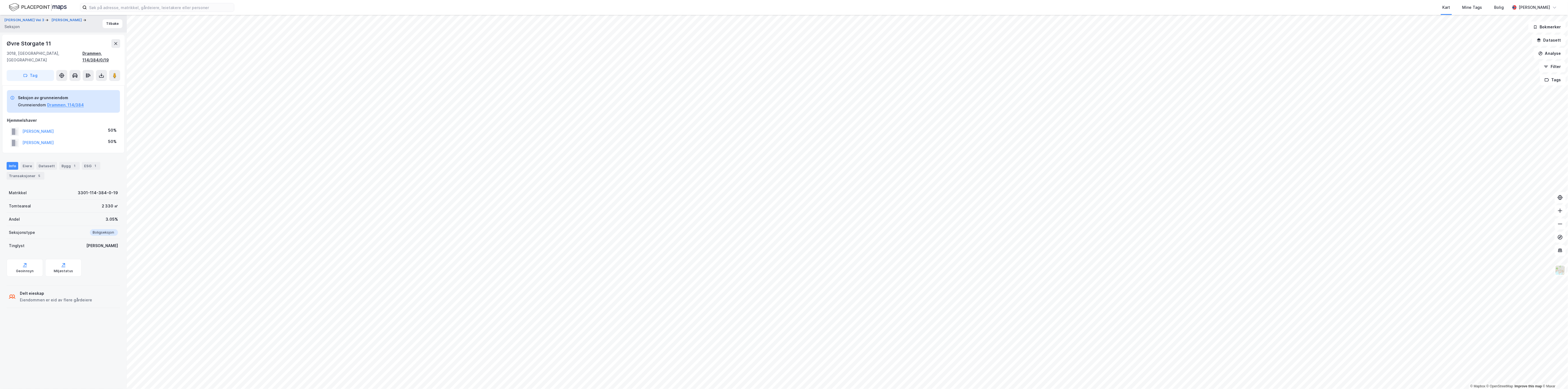
click at [102, 53] on div "Drammen, 114/384/0/19" at bounding box center [101, 57] width 38 height 13
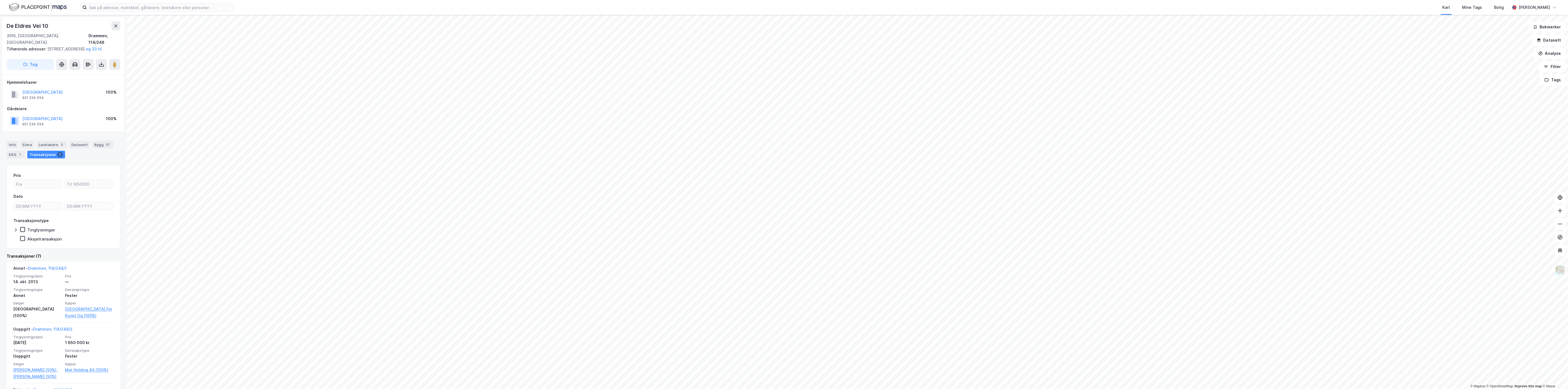
click at [588, 279] on html "Kart Mine Tags Bolig [PERSON_NAME] © Mapbox © OpenStreetMap Improve this map © …" at bounding box center [784, 194] width 1568 height 389
click at [544, 15] on div "Kart Mine Tags Bolig [PERSON_NAME] © Mapbox © OpenStreetMap Improve this map © …" at bounding box center [784, 194] width 1568 height 389
click at [417, 0] on html "Kart Mine Tags Bolig [PERSON_NAME] © Mapbox © OpenStreetMap Improve this map © …" at bounding box center [784, 194] width 1568 height 389
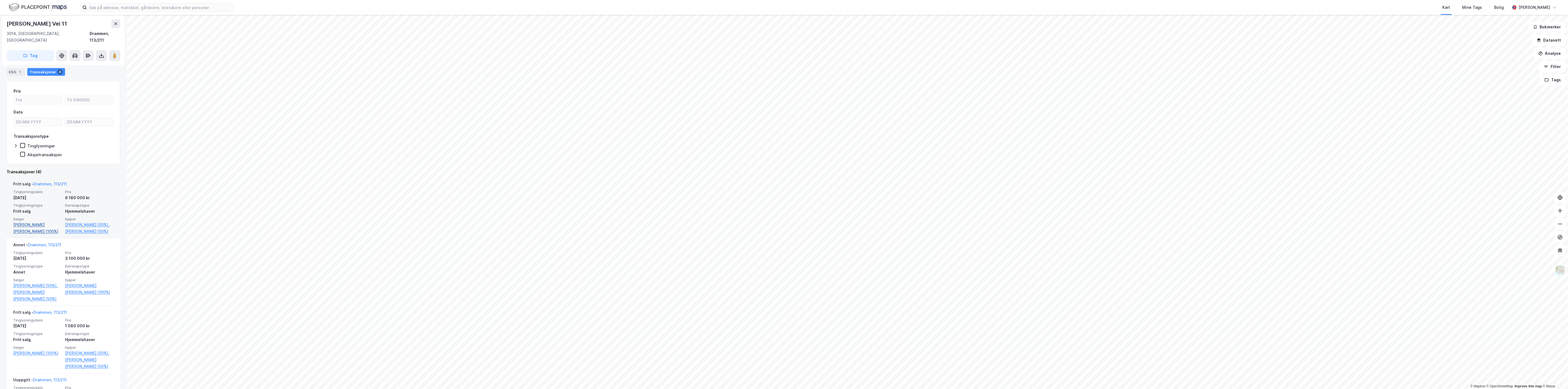
scroll to position [61, 0]
click at [31, 279] on link "[PERSON_NAME] (50%)," at bounding box center [38, 285] width 49 height 7
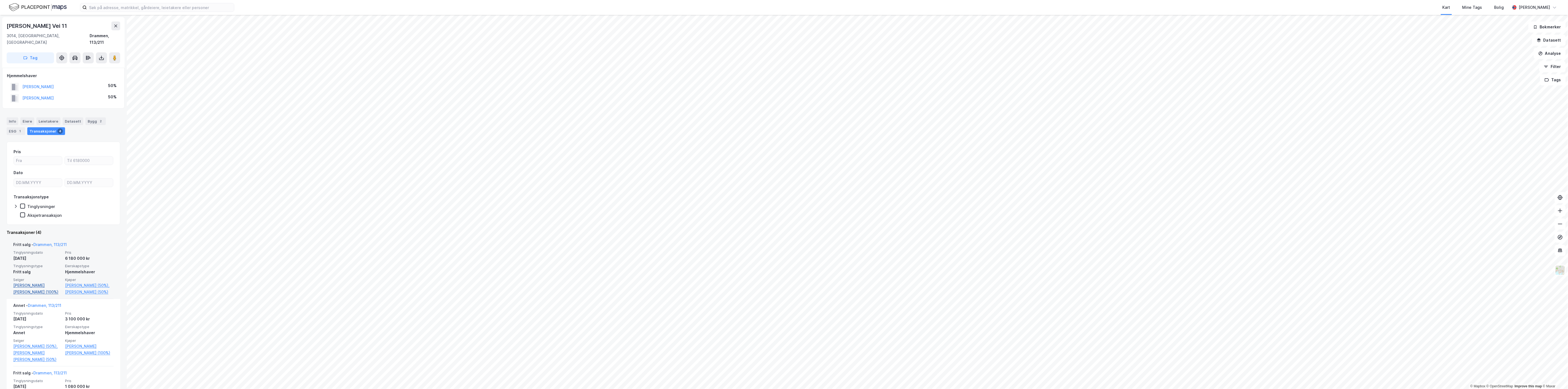
click at [42, 279] on link "[PERSON_NAME] [PERSON_NAME] (100%)" at bounding box center [38, 289] width 49 height 13
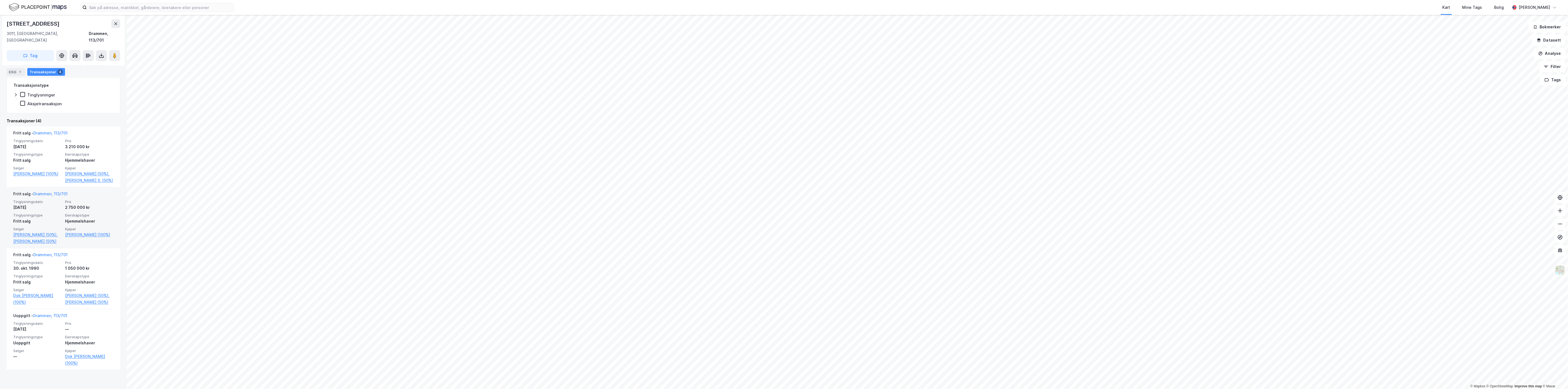
scroll to position [112, 0]
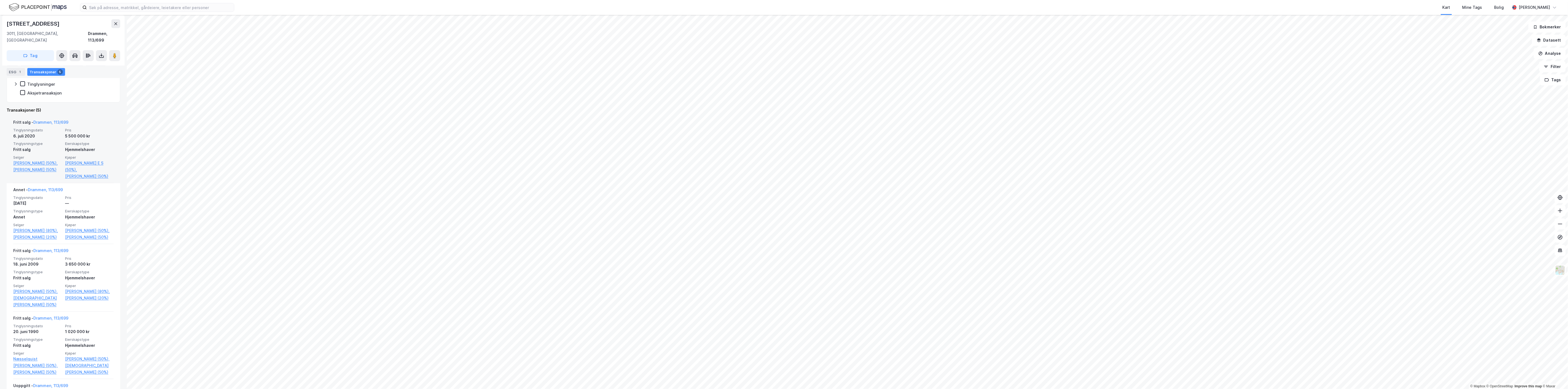
scroll to position [186, 0]
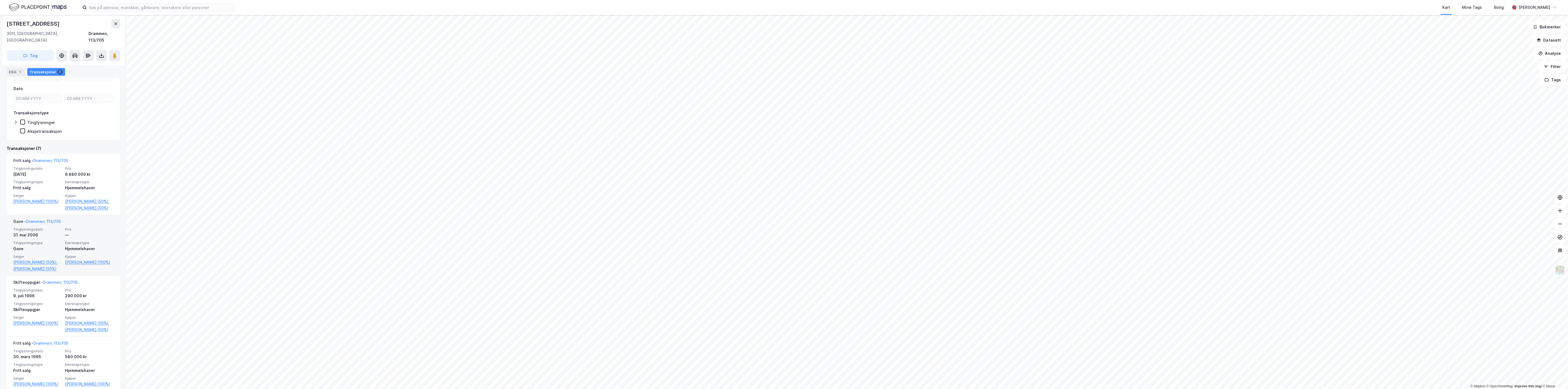
scroll to position [92, 0]
click at [32, 265] on link "[PERSON_NAME] (50%)" at bounding box center [38, 261] width 49 height 7
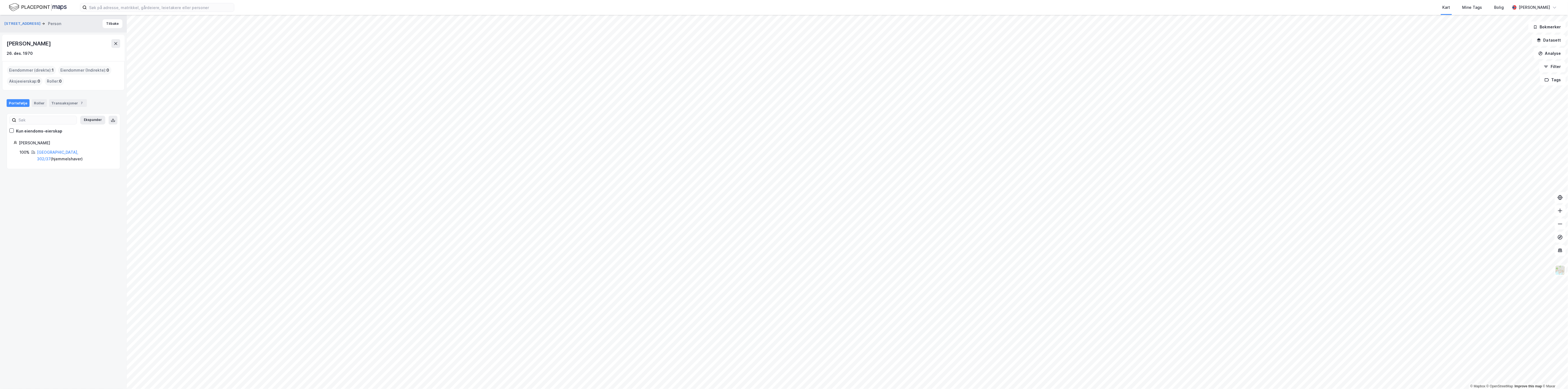
click at [588, 279] on html "Kart Mine Tags Bolig [PERSON_NAME] © Mapbox © OpenStreetMap Improve this map © …" at bounding box center [784, 194] width 1568 height 389
click at [588, 0] on html "Kart Mine Tags Bolig [PERSON_NAME] © Mapbox © OpenStreetMap Improve this map © …" at bounding box center [784, 194] width 1568 height 389
click at [588, 279] on html "Kart Mine Tags Bolig [PERSON_NAME] © Mapbox © OpenStreetMap Improve this map © …" at bounding box center [784, 194] width 1568 height 389
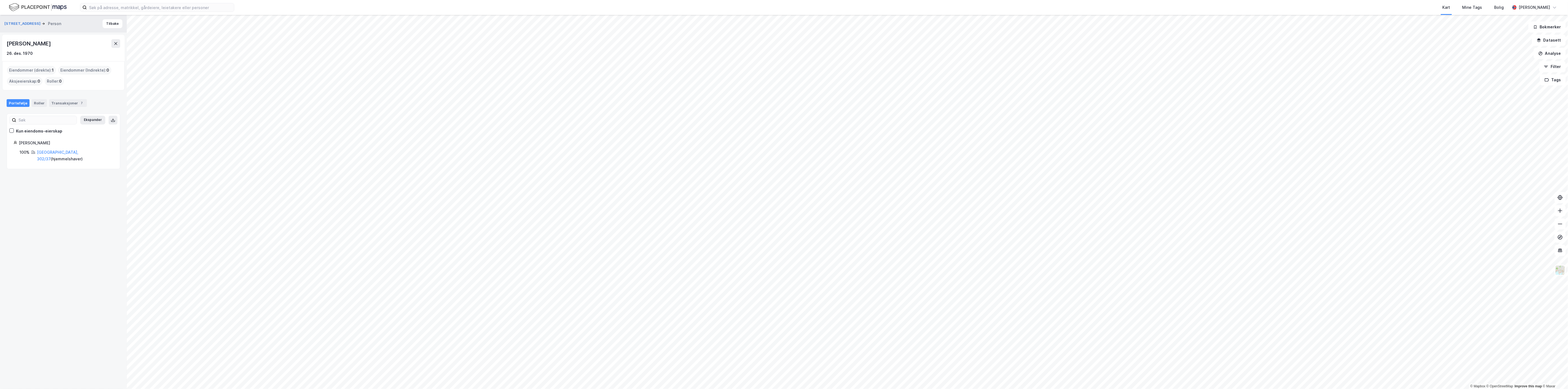
click at [537, 279] on html "Kart Mine Tags Bolig [PERSON_NAME] © Mapbox © OpenStreetMap Improve this map © …" at bounding box center [784, 194] width 1568 height 389
click at [588, 279] on html "Kart Mine Tags Bolig [PERSON_NAME] © Mapbox © OpenStreetMap Improve this map © …" at bounding box center [784, 194] width 1568 height 389
click at [550, 279] on html "Kart Mine Tags Bolig [PERSON_NAME] © Mapbox © OpenStreetMap Improve this map © …" at bounding box center [784, 194] width 1568 height 389
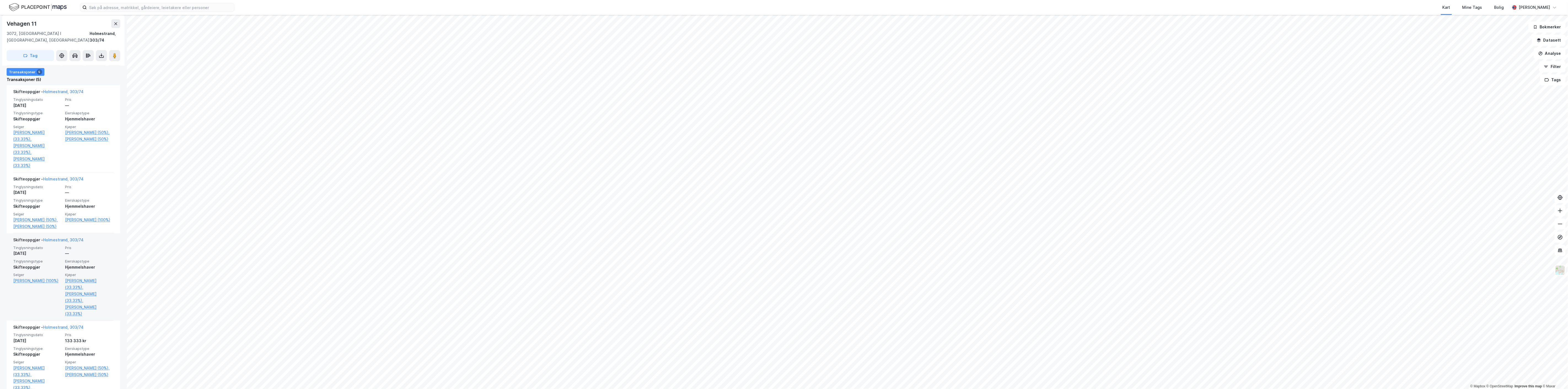
scroll to position [192, 0]
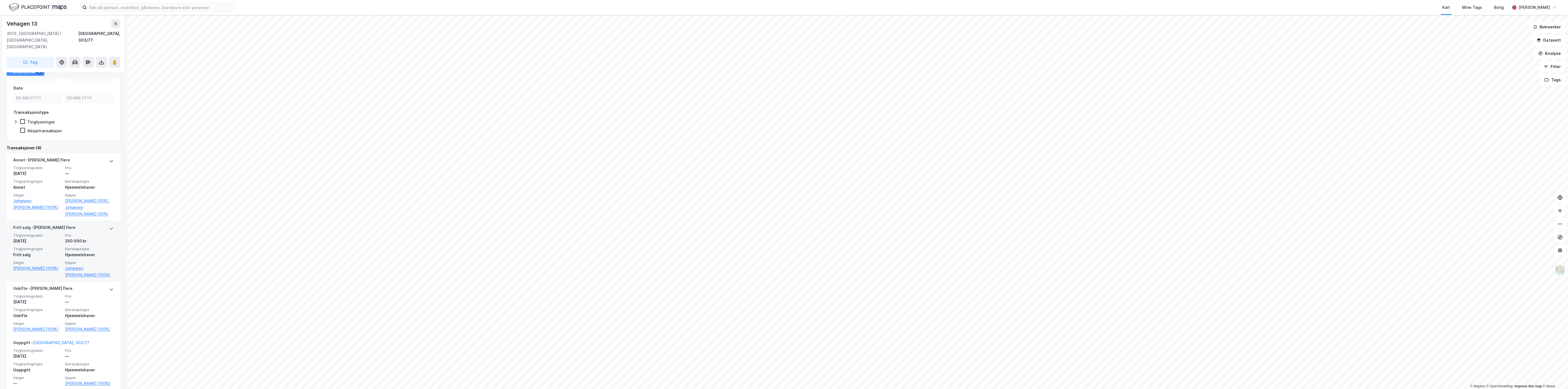
scroll to position [92, 0]
click at [588, 0] on html "Kart Mine Tags Bolig [PERSON_NAME] © Mapbox © OpenStreetMap Improve this map © …" at bounding box center [784, 194] width 1568 height 389
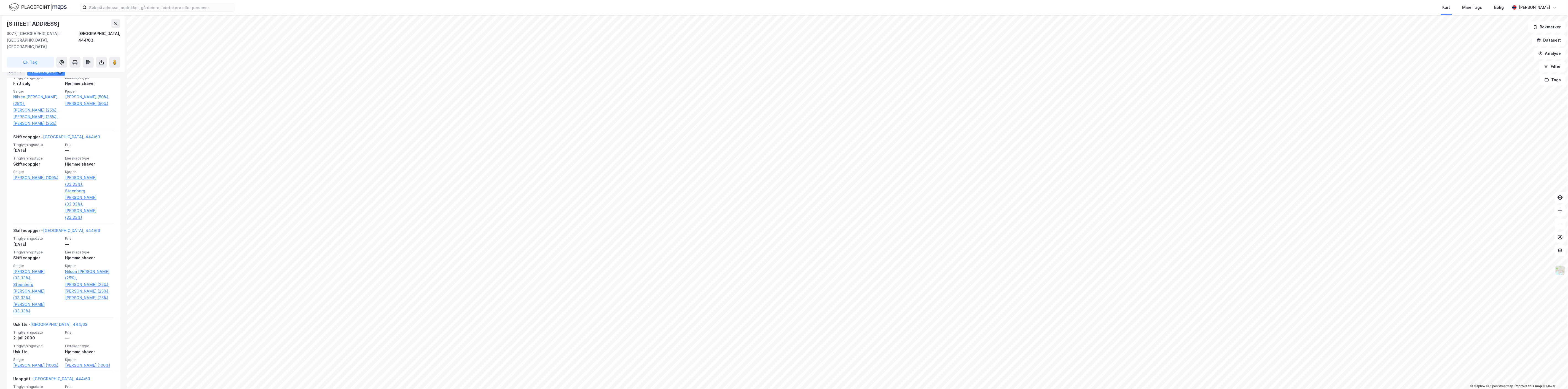
scroll to position [92, 0]
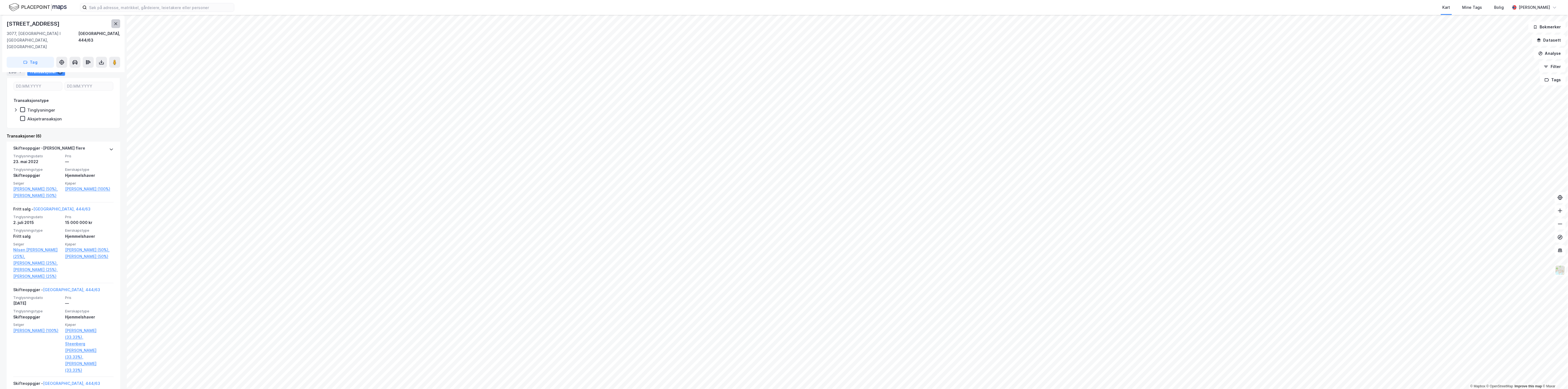
click at [117, 23] on button at bounding box center [116, 24] width 9 height 9
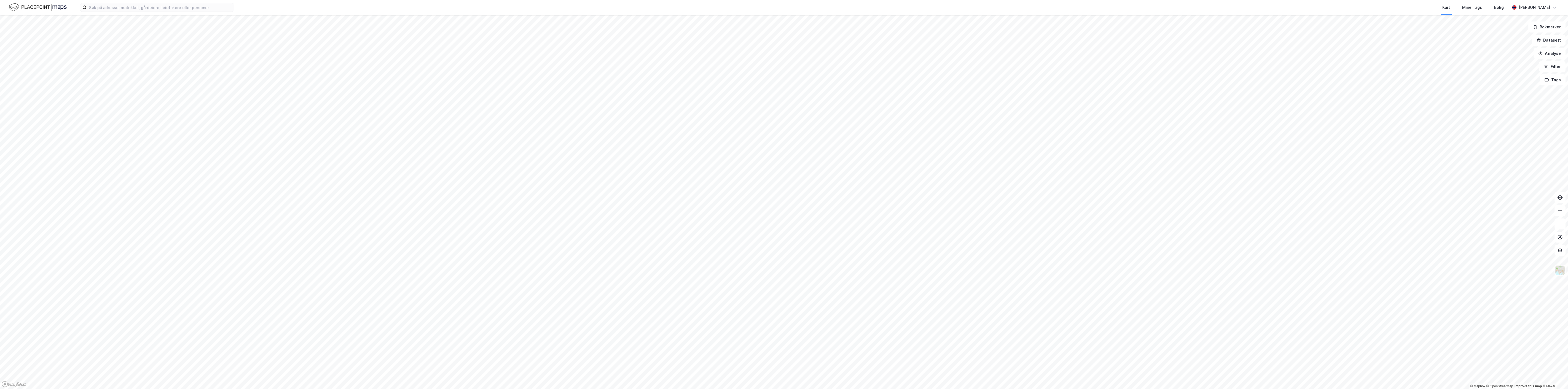
click at [588, 0] on html "Kart Mine Tags Bolig [PERSON_NAME] © Mapbox © OpenStreetMap Improve this map © …" at bounding box center [784, 194] width 1568 height 389
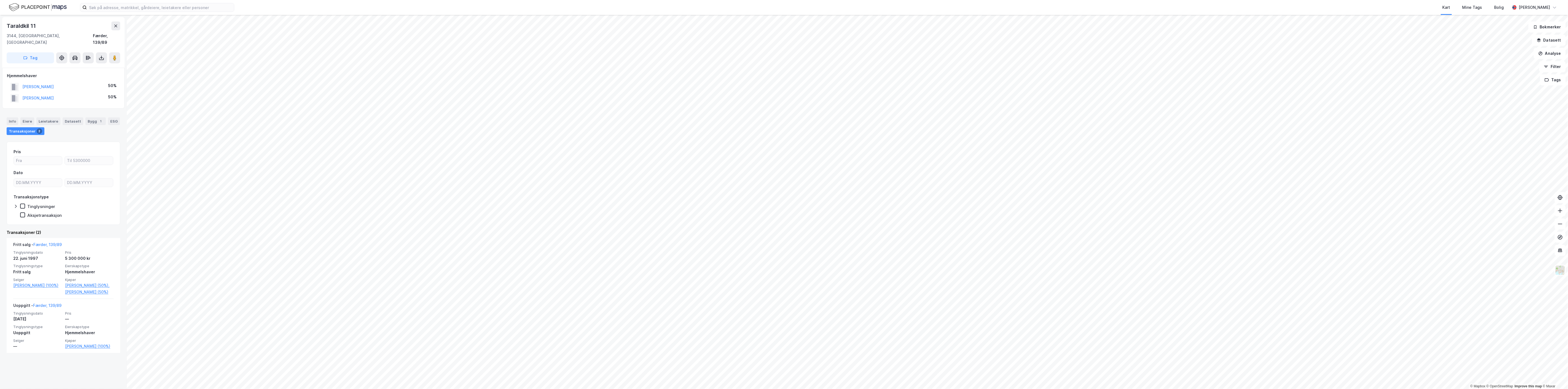
click at [588, 279] on html "Kart Mine Tags Bolig [PERSON_NAME] © Mapbox © OpenStreetMap Improve this map © …" at bounding box center [784, 194] width 1568 height 389
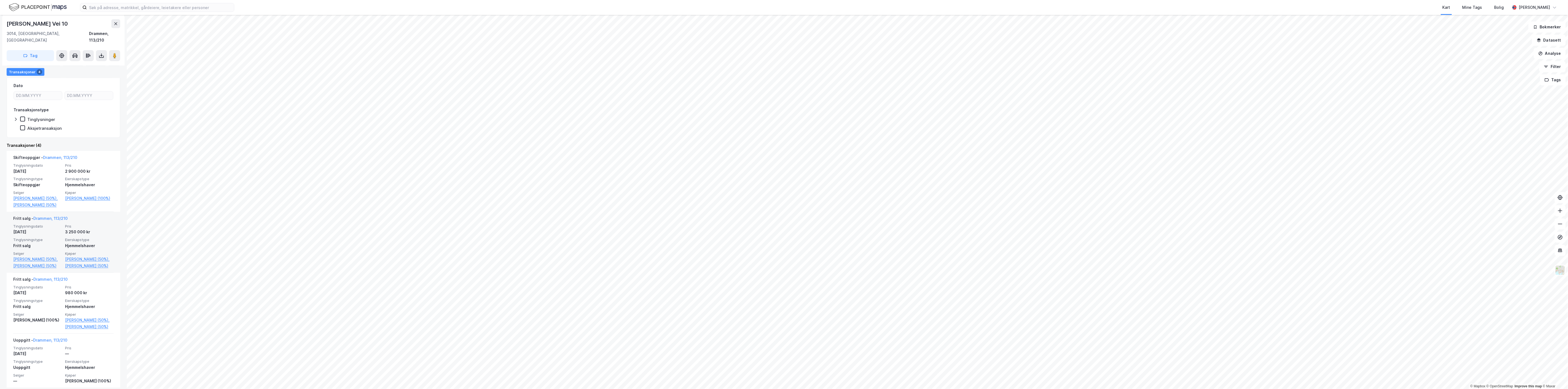
scroll to position [92, 0]
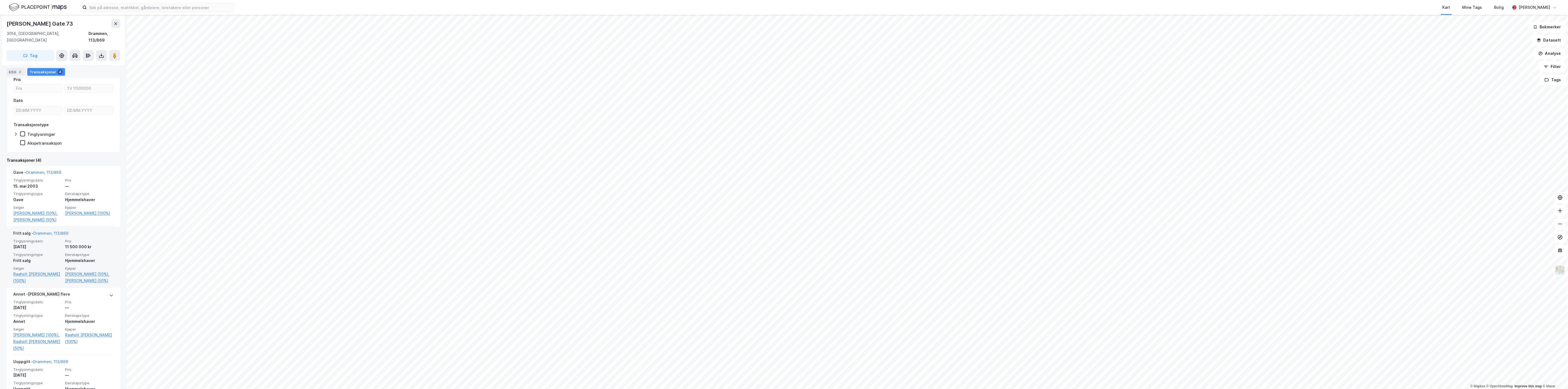
scroll to position [61, 0]
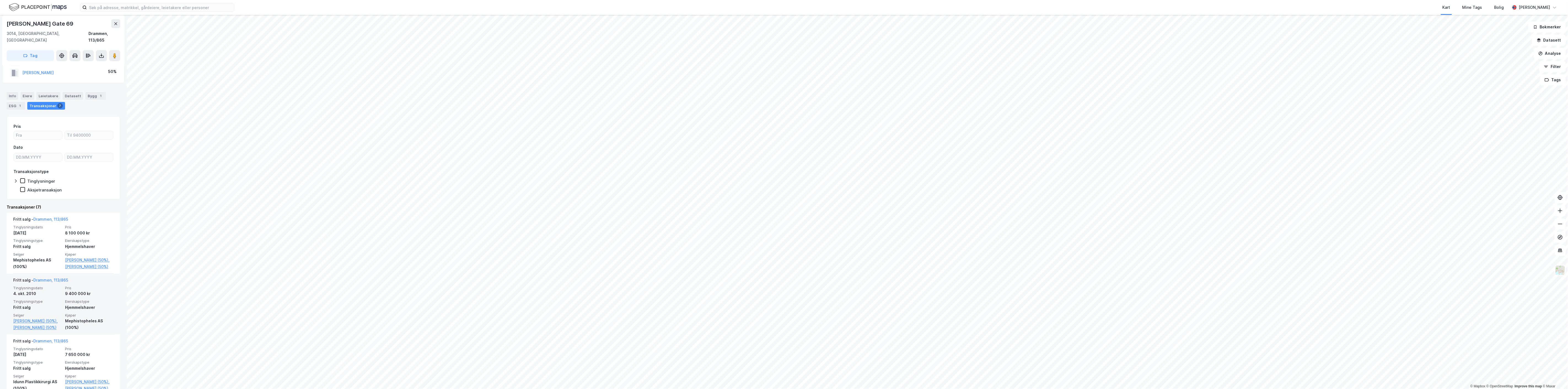
scroll to position [61, 0]
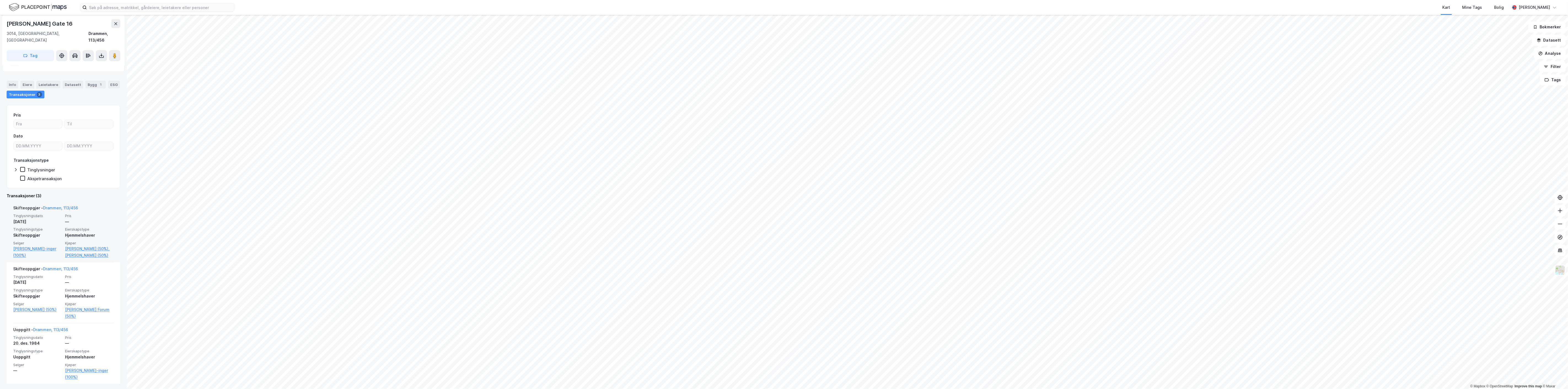
scroll to position [38, 0]
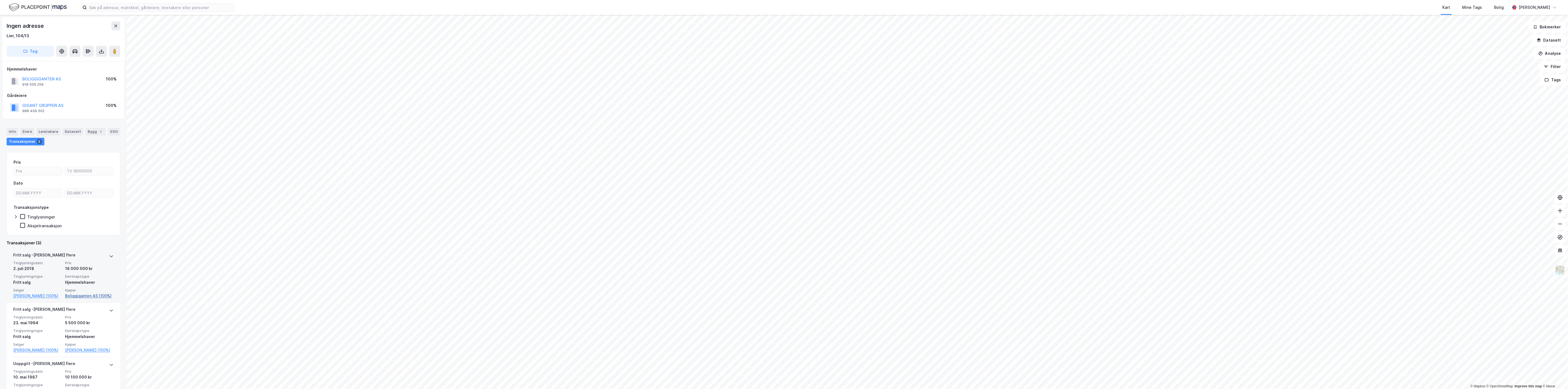
click at [98, 279] on link "Boliggiganten AS (100%)" at bounding box center [89, 296] width 49 height 7
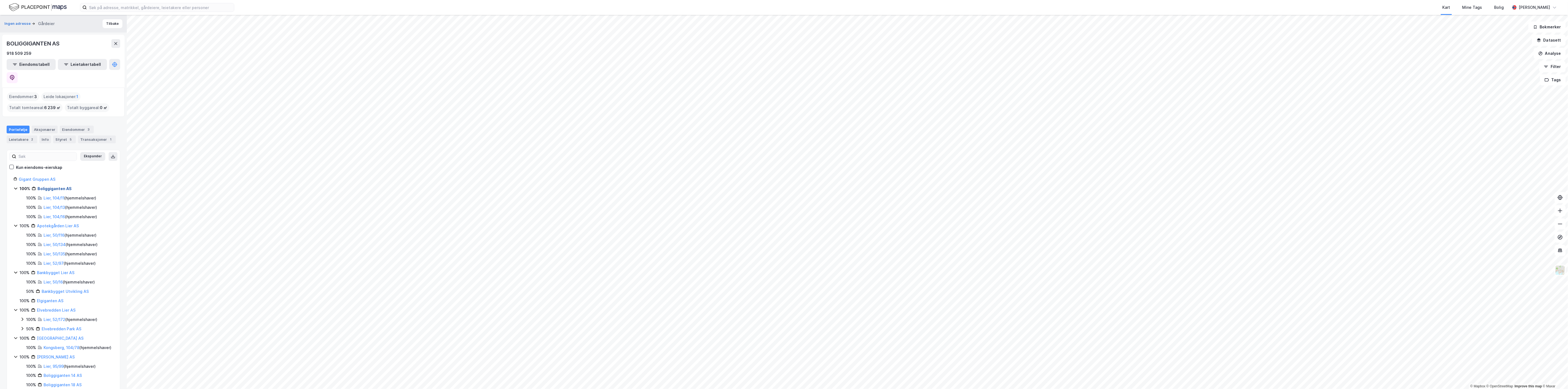
click at [49, 186] on link "Boliggiganten AS" at bounding box center [55, 189] width 34 height 5
click at [38, 177] on link "Gigant Gruppen AS" at bounding box center [37, 180] width 37 height 5
click at [115, 42] on icon at bounding box center [116, 43] width 4 height 4
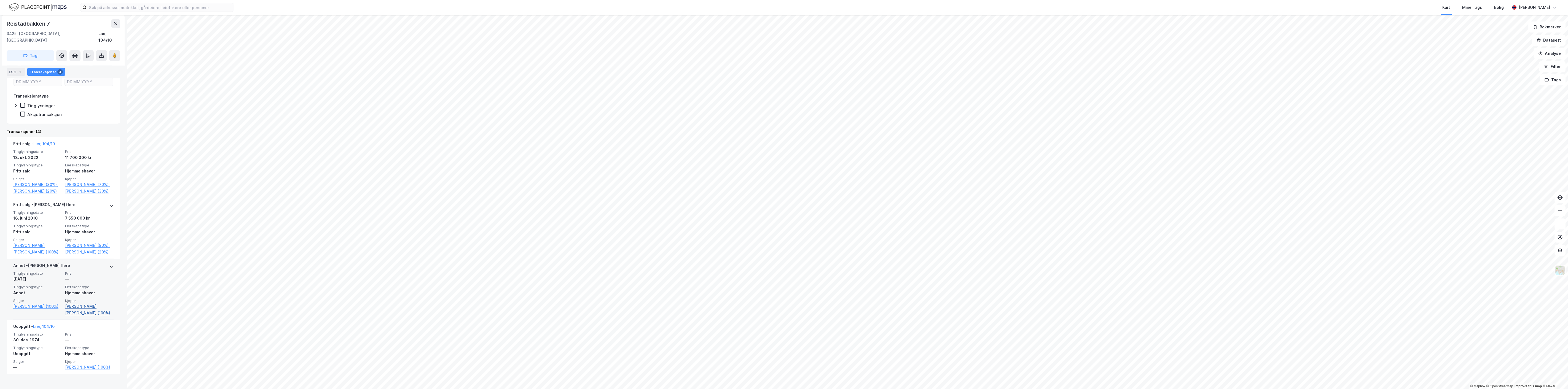
scroll to position [105, 0]
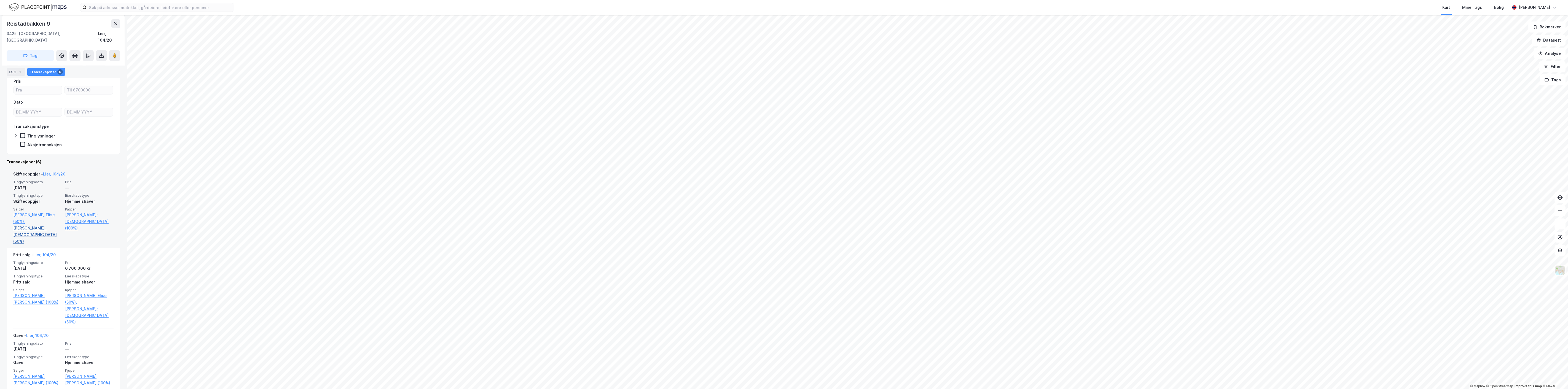
scroll to position [61, 0]
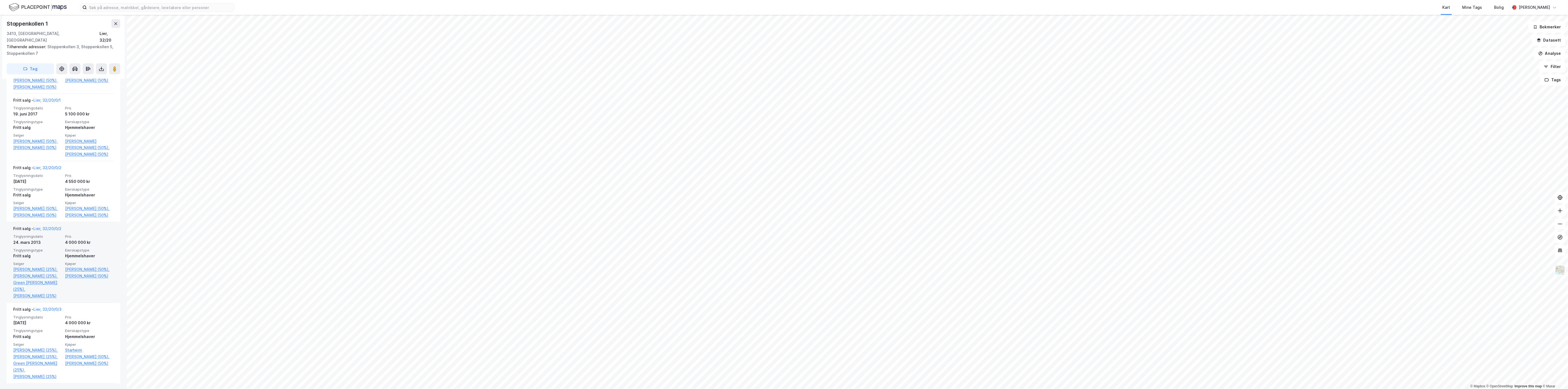
scroll to position [474, 0]
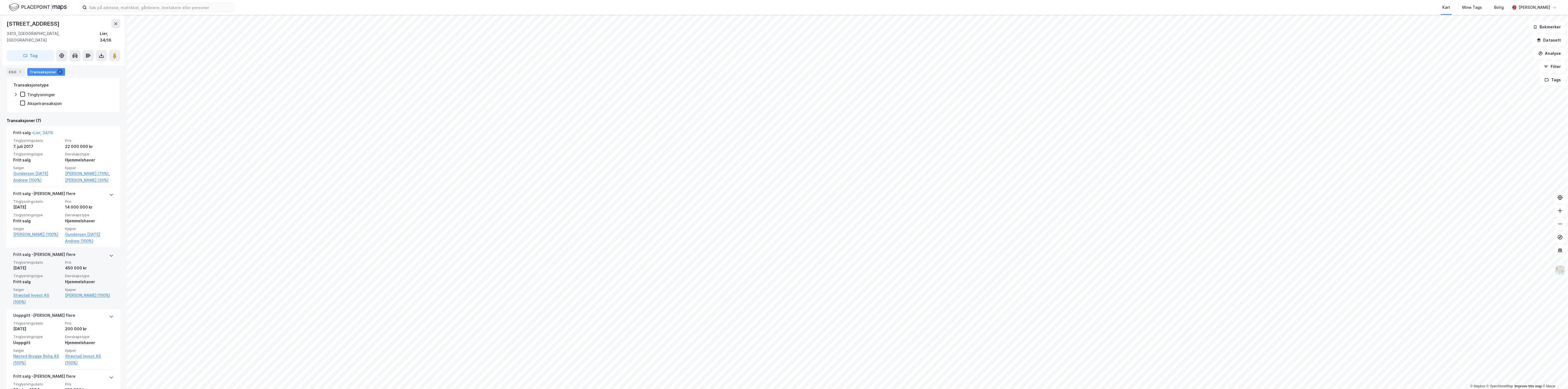
scroll to position [30, 0]
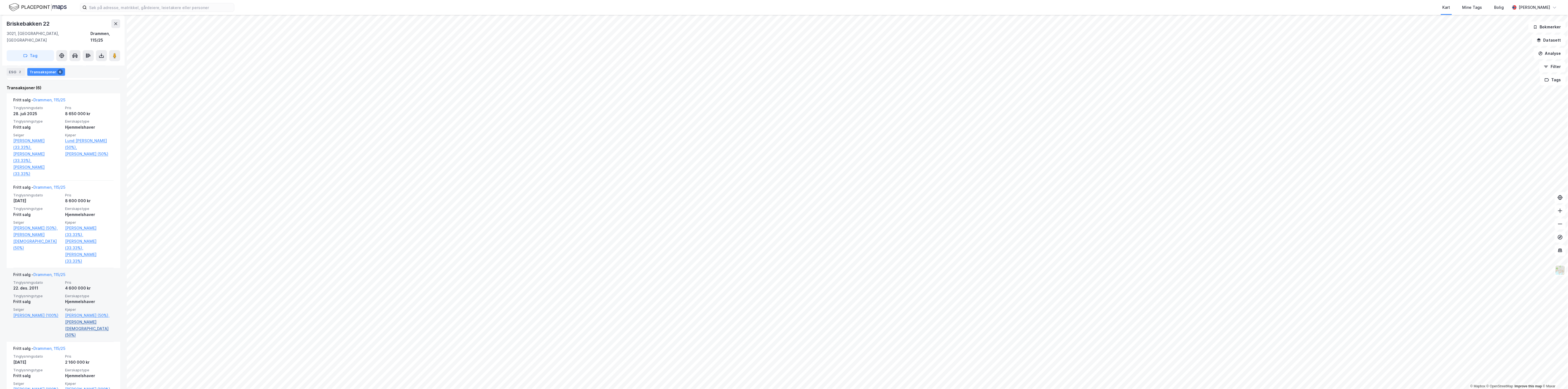
scroll to position [153, 0]
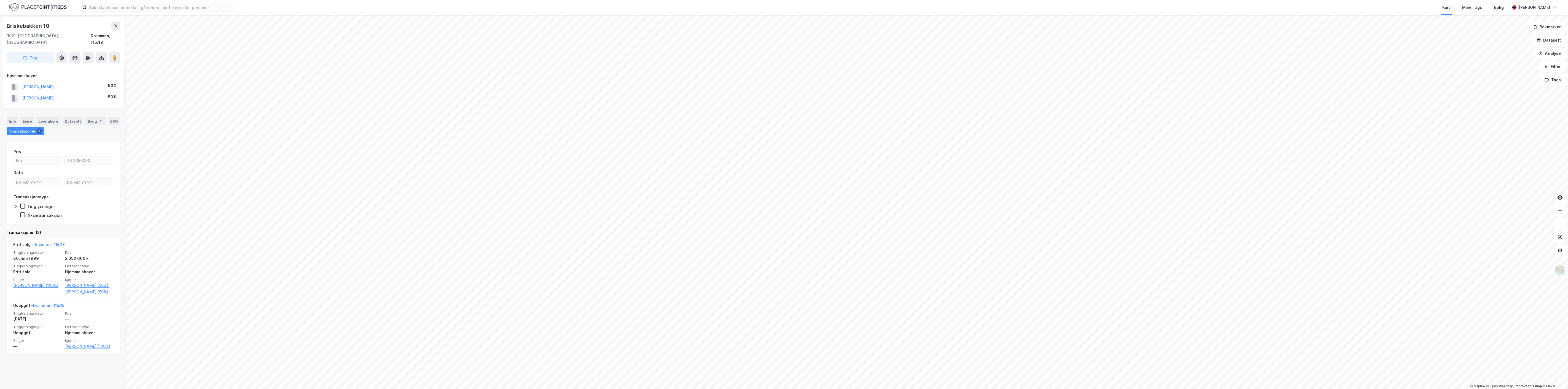
click at [588, 279] on html "Kart Mine Tags Bolig [PERSON_NAME] © Mapbox © OpenStreetMap Improve this map © …" at bounding box center [784, 194] width 1568 height 389
click at [588, 0] on html "Kart Mine Tags Bolig [PERSON_NAME] © Mapbox © OpenStreetMap Improve this map © …" at bounding box center [784, 194] width 1568 height 389
click at [588, 9] on div "Kart Mine Tags Bolig [PERSON_NAME] © Mapbox © OpenStreetMap Improve this map © …" at bounding box center [784, 194] width 1568 height 389
click at [114, 26] on icon at bounding box center [116, 26] width 4 height 4
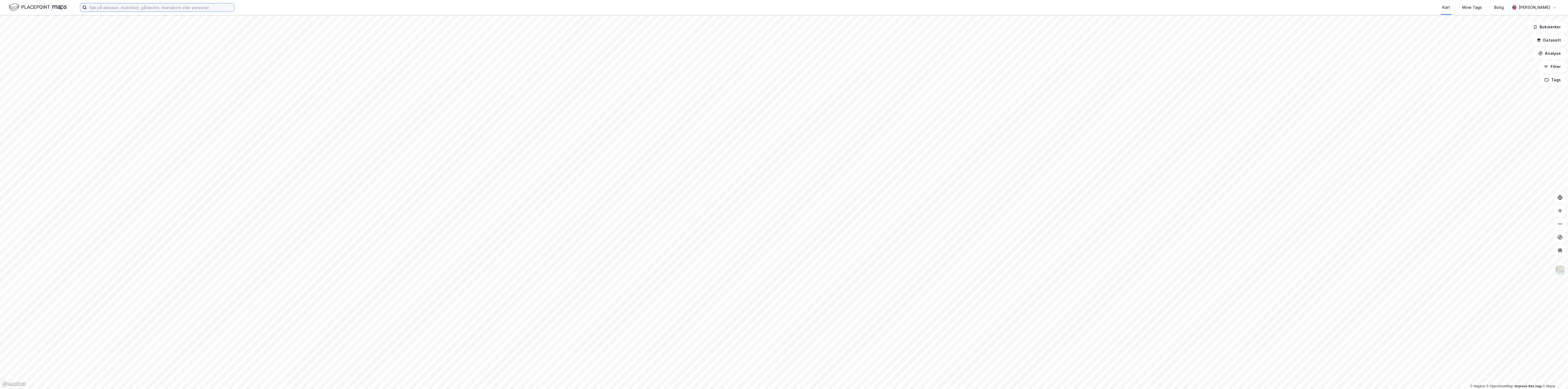
click at [119, 9] on input at bounding box center [161, 7] width 147 height 9
type input "[PERSON_NAME]"
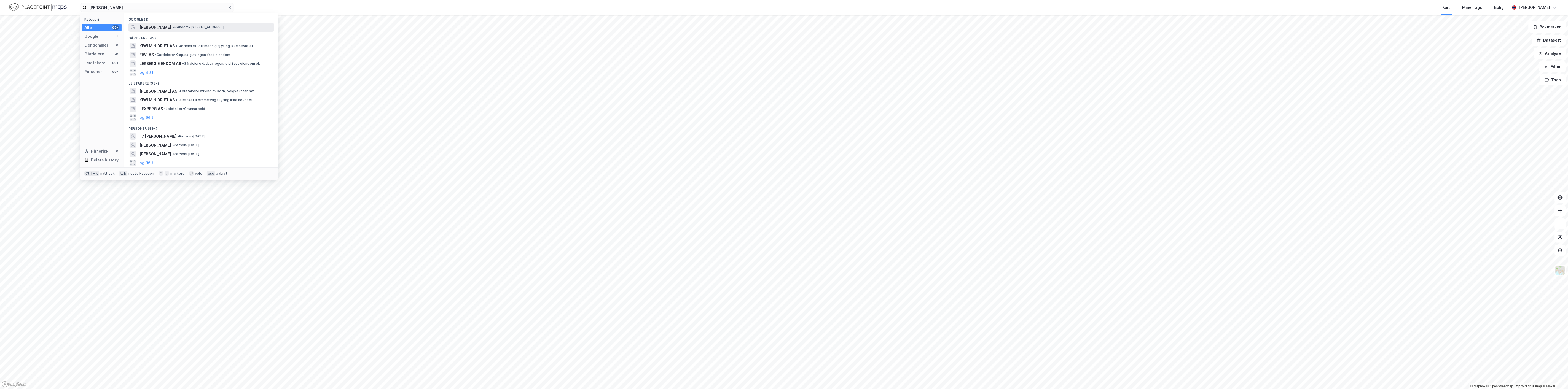
click at [163, 30] on span "[PERSON_NAME]" at bounding box center [155, 27] width 32 height 7
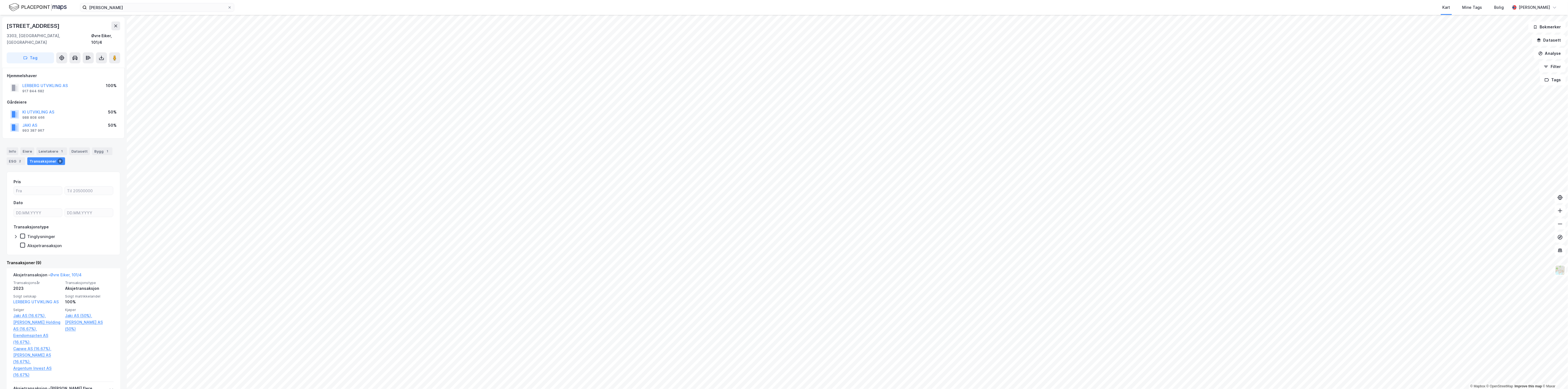
click at [583, 389] on html "[PERSON_NAME] Kart Mine Tags Bolig [PERSON_NAME] © Mapbox © OpenStreetMap Impro…" at bounding box center [784, 194] width 1568 height 389
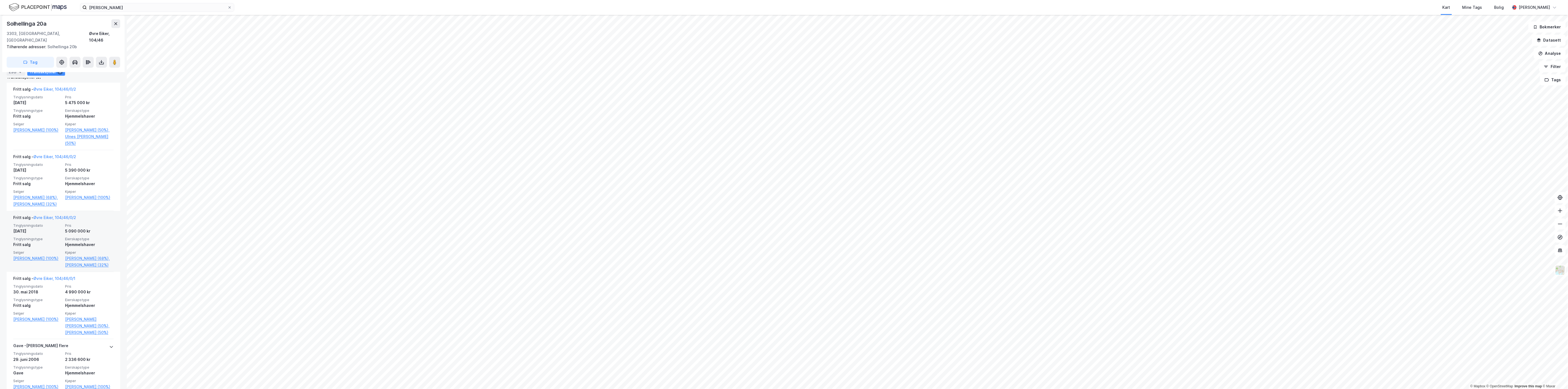
scroll to position [221, 0]
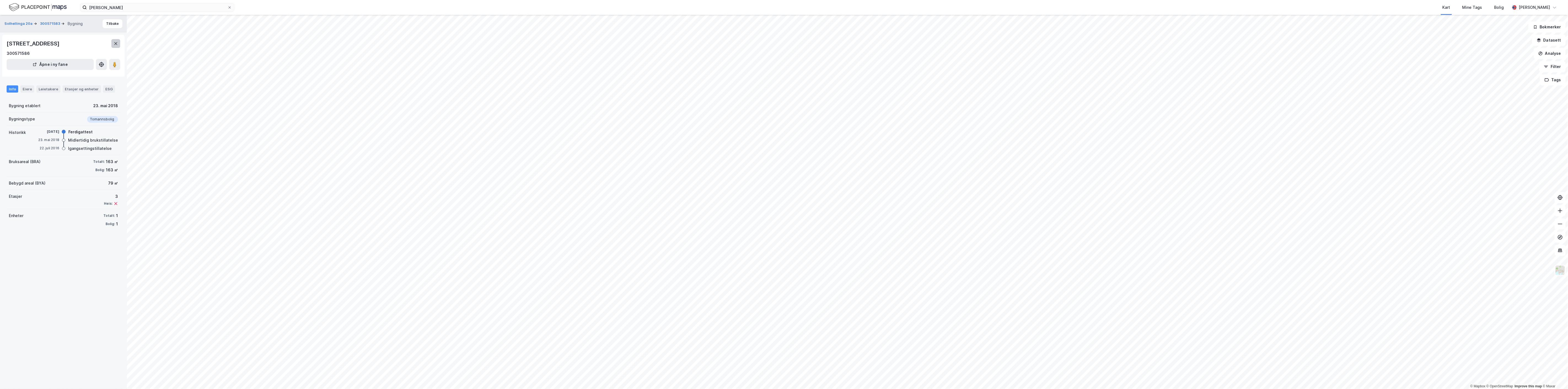
click at [116, 44] on icon at bounding box center [116, 43] width 3 height 3
